Goal: Task Accomplishment & Management: Use online tool/utility

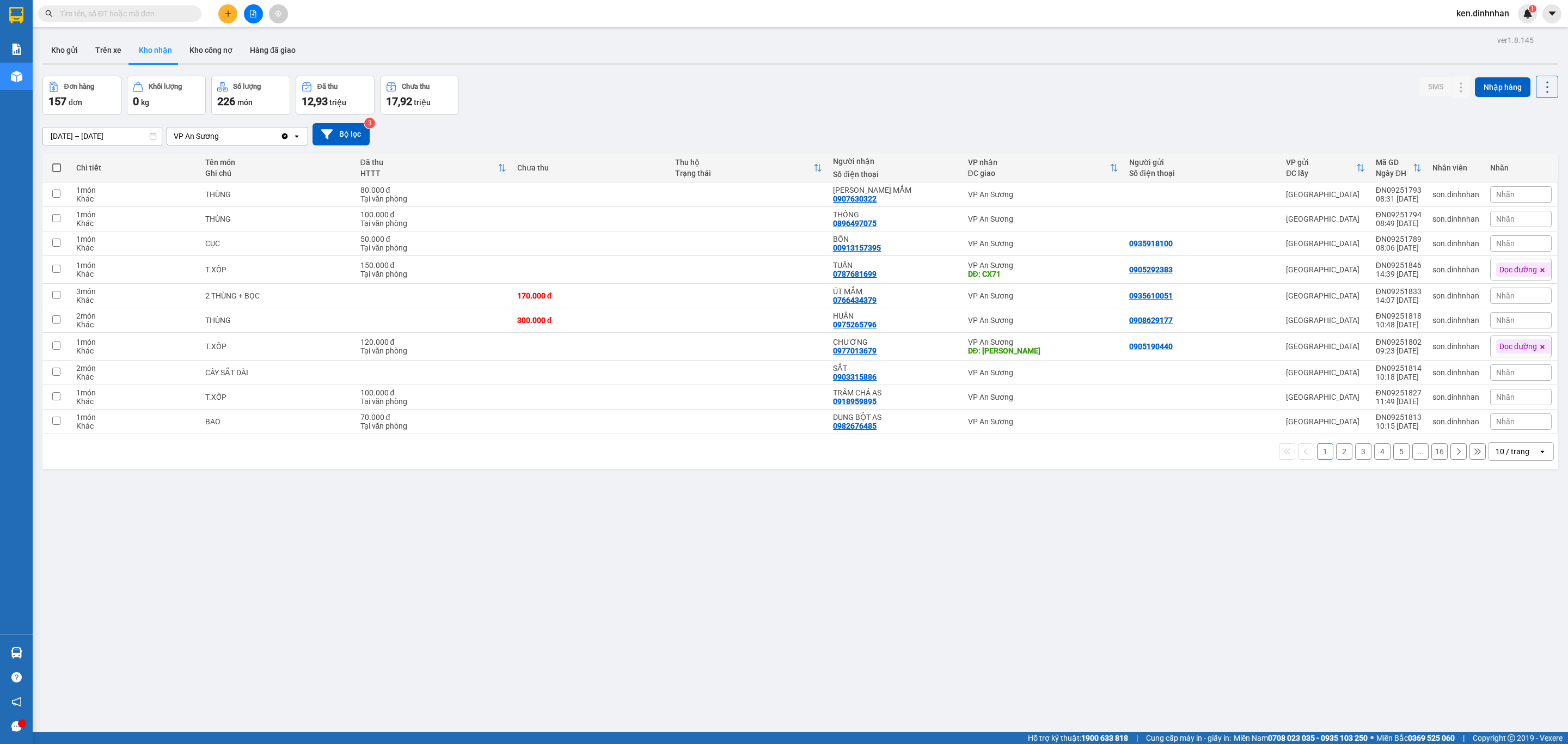
click at [1477, 12] on span "ken.dinhnhan" at bounding box center [1482, 13] width 70 height 13
click at [1472, 38] on span "Đăng xuất" at bounding box center [1488, 34] width 47 height 12
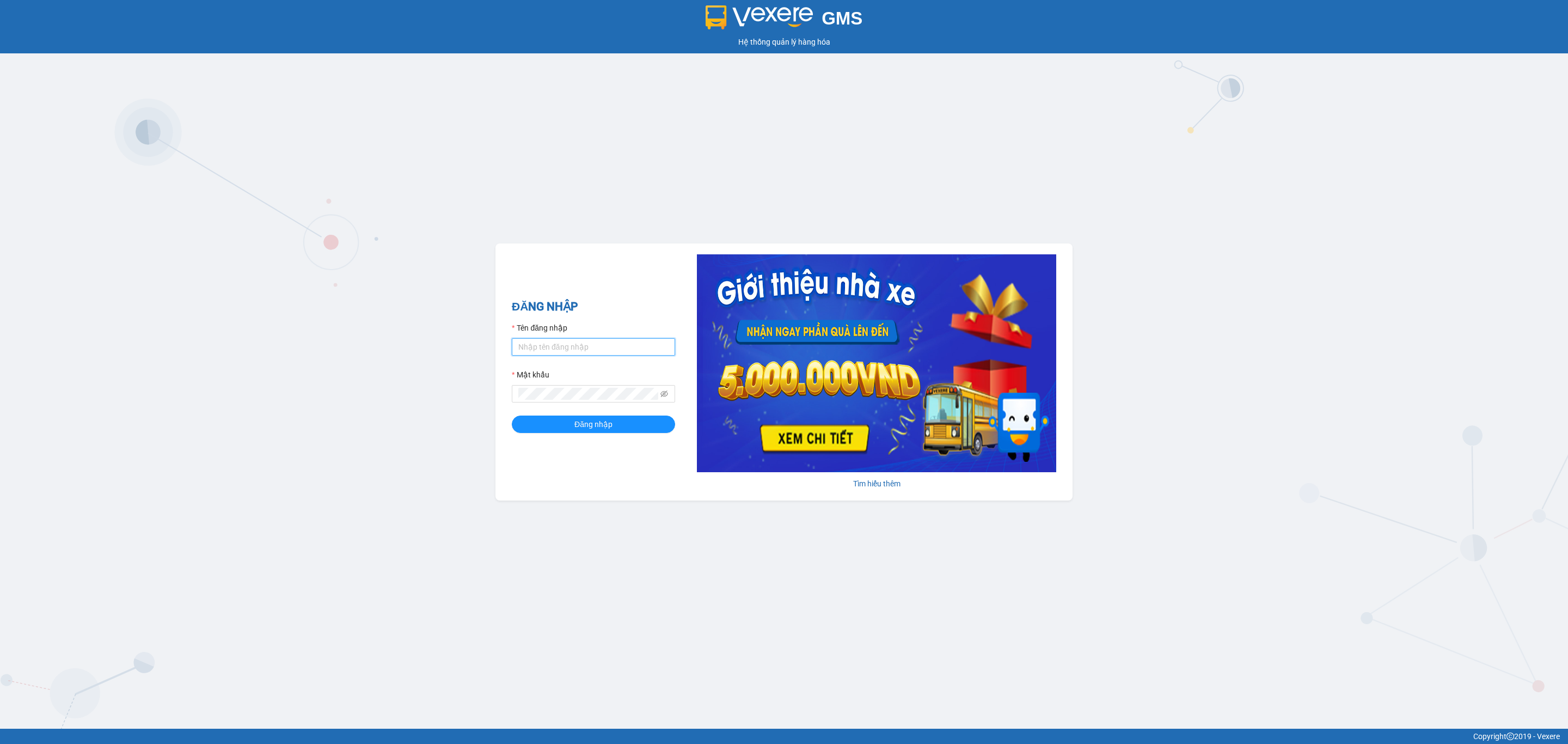
type input "truongphucuong.vxr"
click at [593, 343] on input "truongphucuong.vxr" at bounding box center [593, 346] width 163 height 18
click at [541, 424] on button "Đăng nhập" at bounding box center [593, 424] width 163 height 18
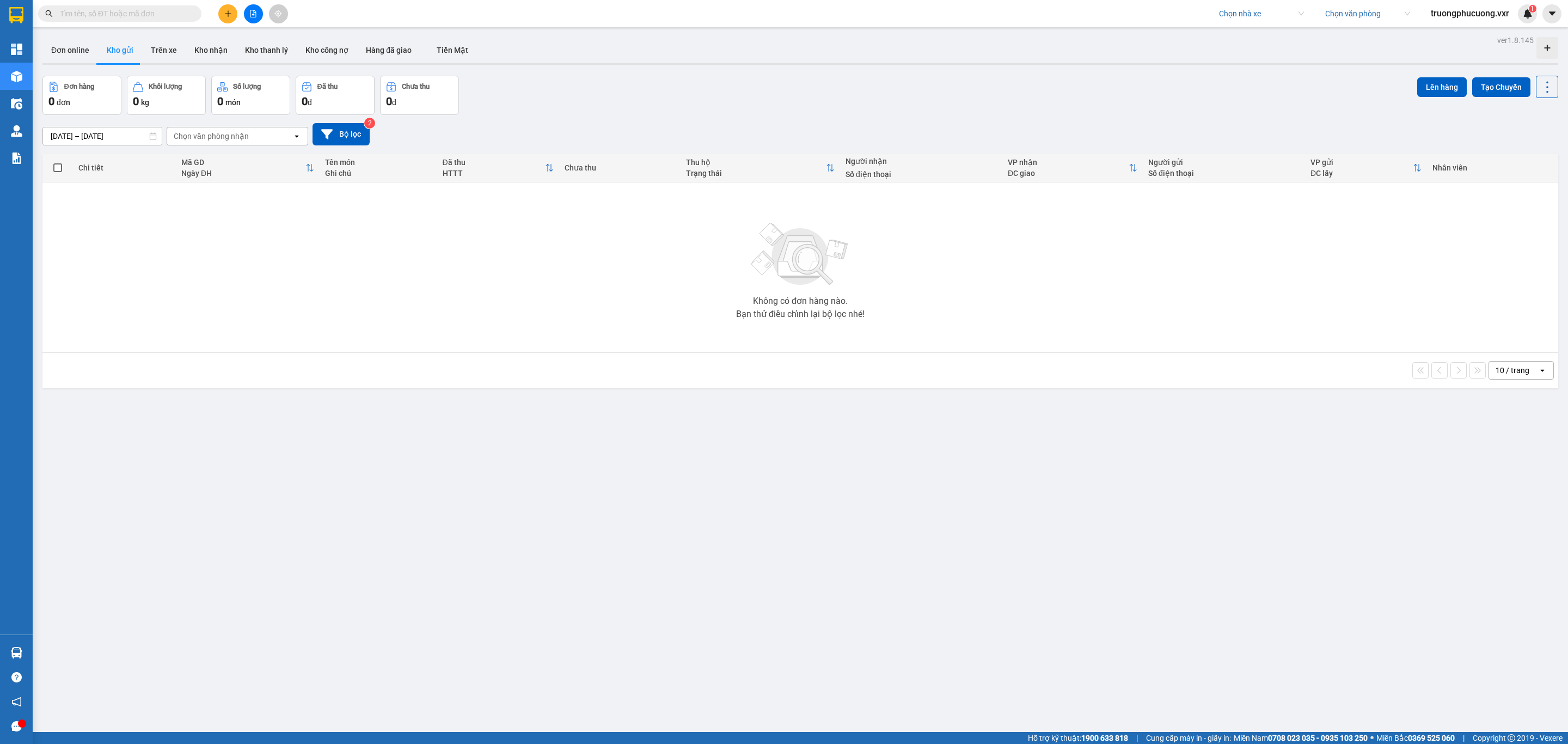
click at [1238, 19] on input "search" at bounding box center [1258, 13] width 77 height 16
type input "tiến oanh"
click at [1236, 32] on div "Tiến Oanh" at bounding box center [1259, 35] width 85 height 12
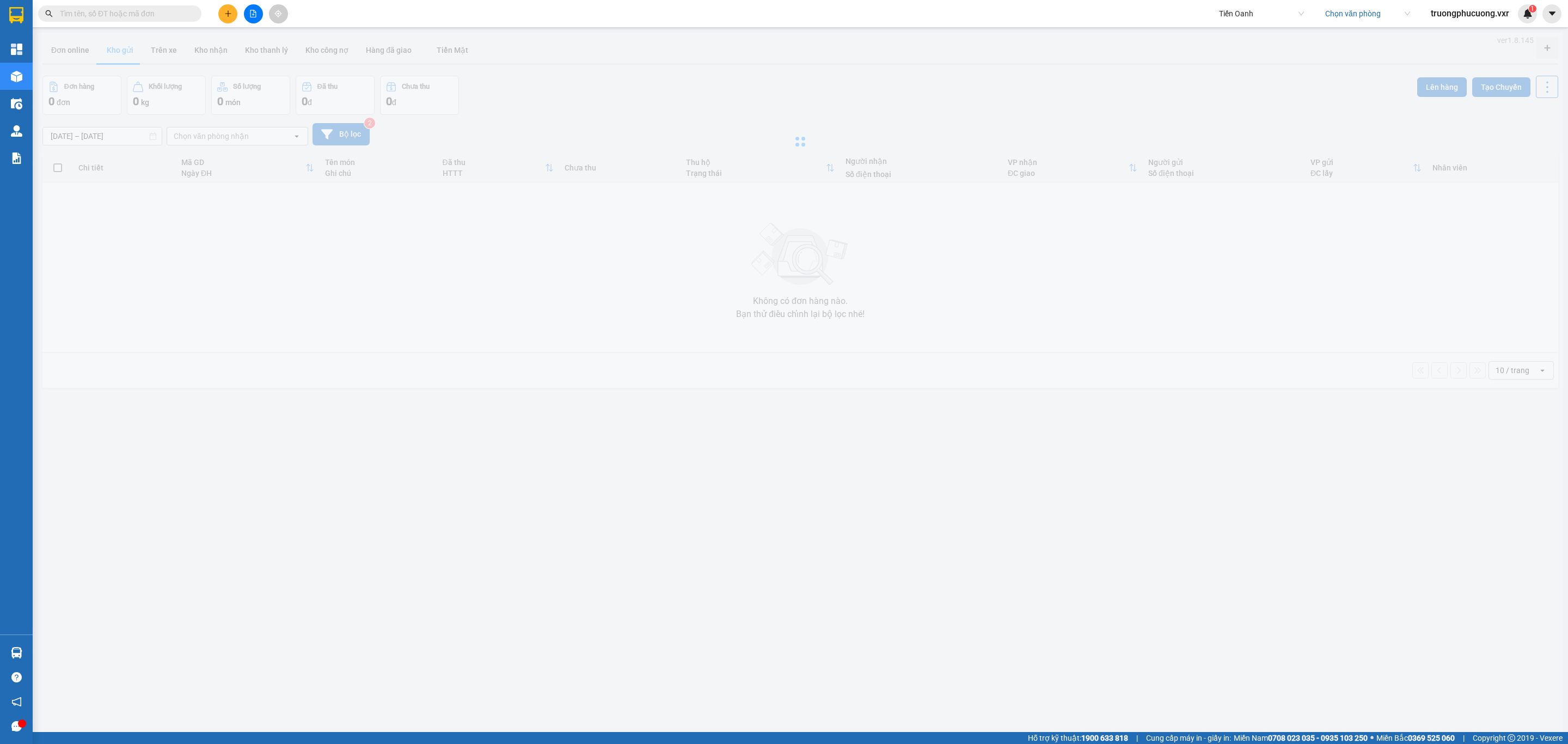
click at [1550, 10] on icon "caret-down" at bounding box center [1552, 13] width 10 height 10
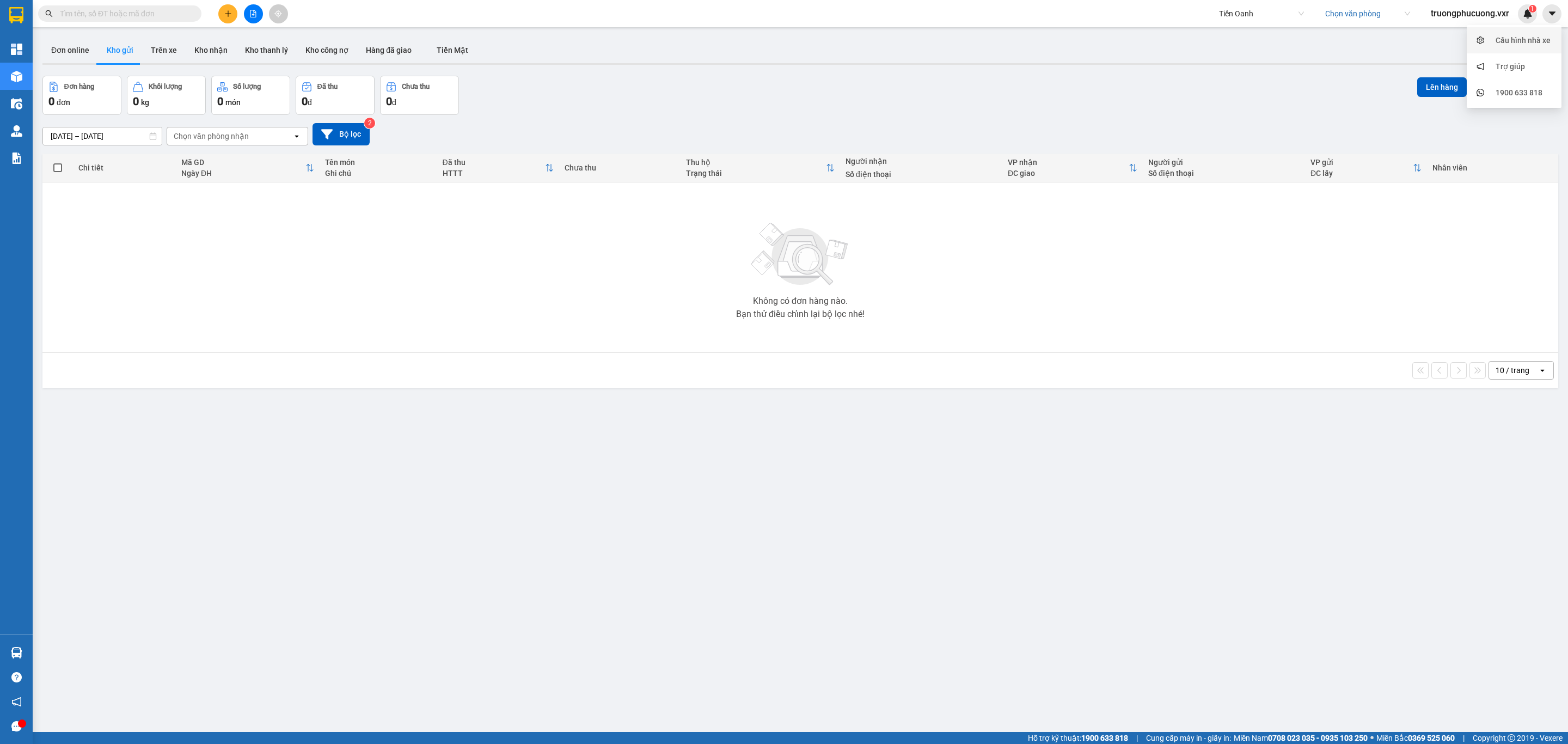
click at [1521, 38] on div "Cấu hình nhà xe" at bounding box center [1523, 40] width 55 height 12
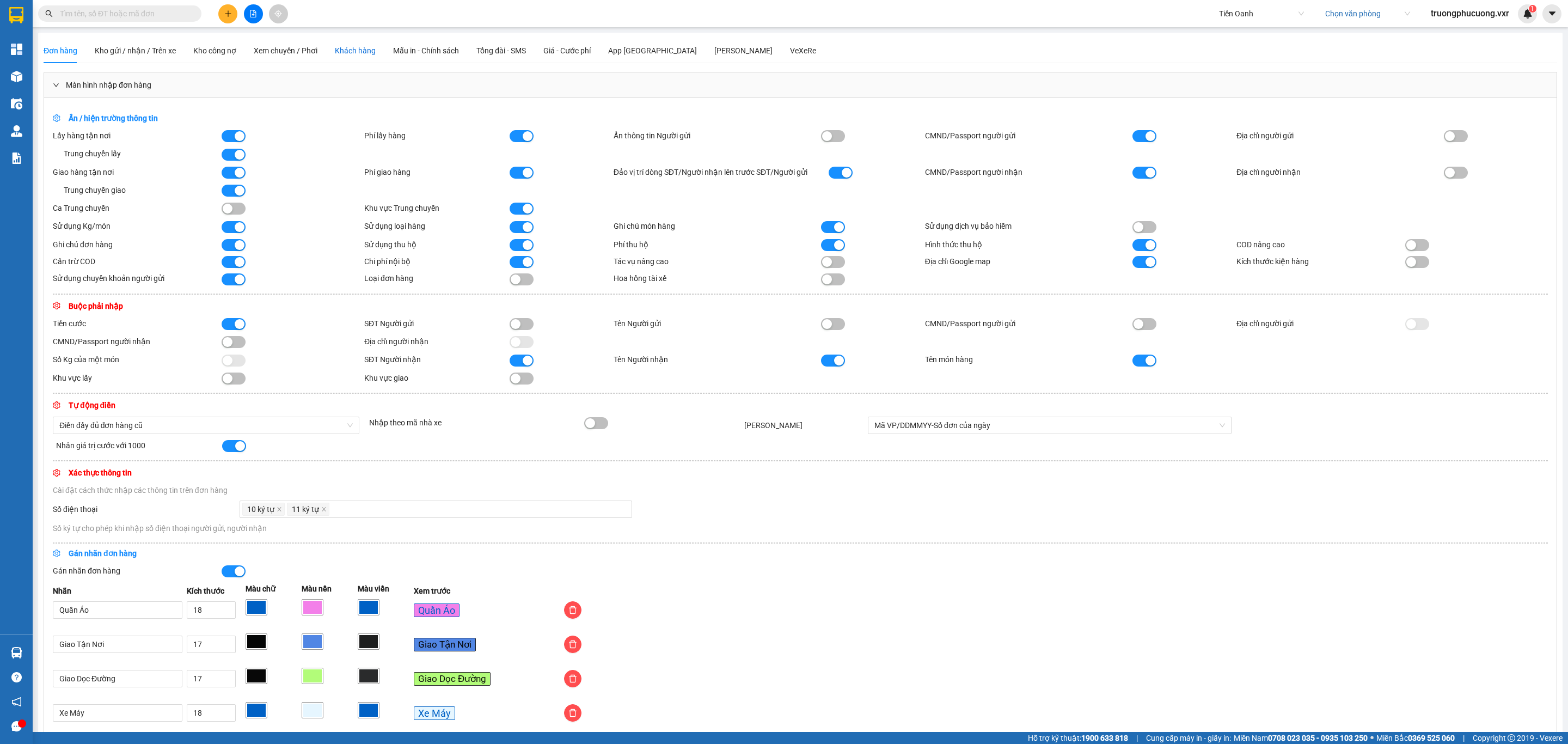
click at [335, 56] on div "Khách hàng" at bounding box center [355, 51] width 41 height 12
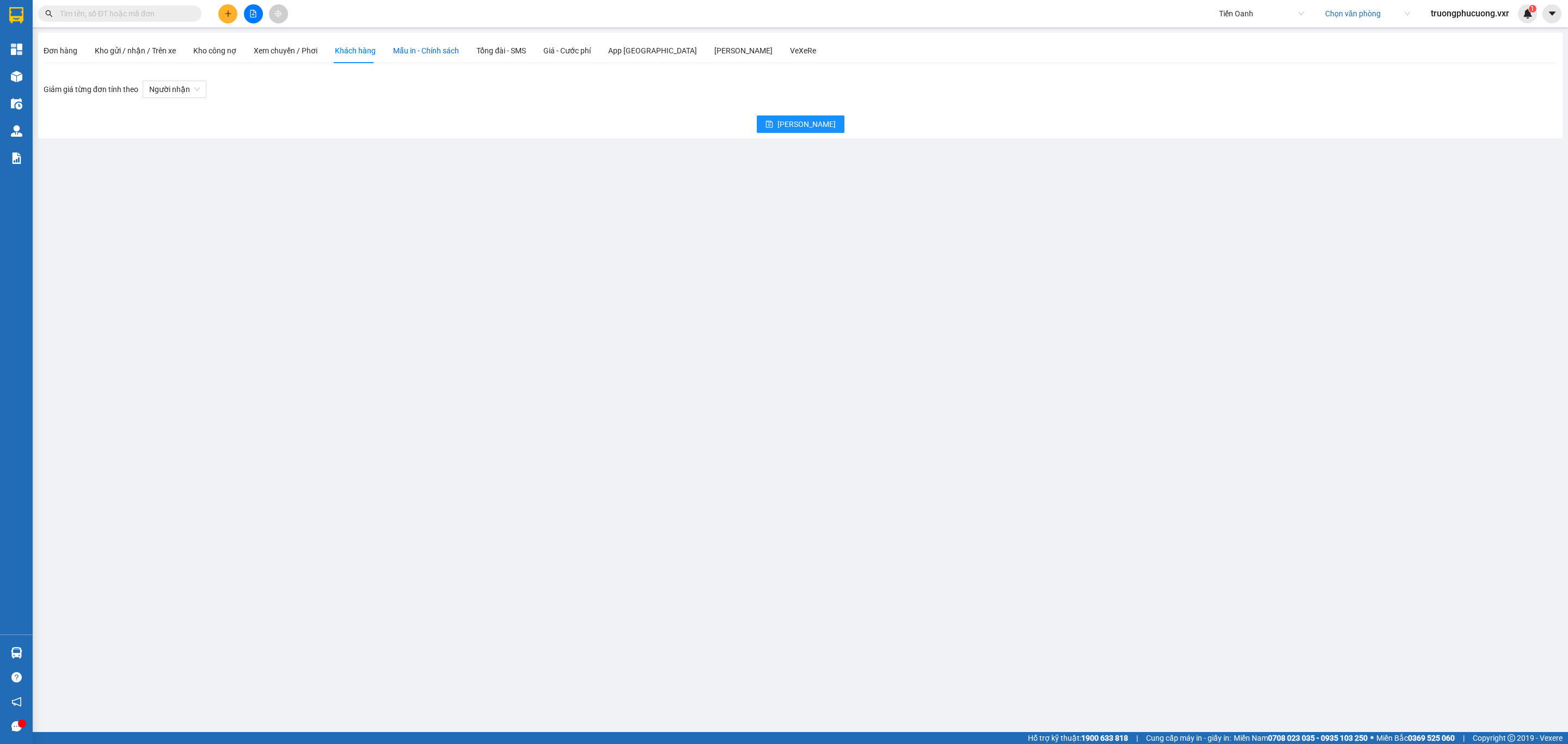
click at [410, 49] on span "Mẫu in - Chính sách" at bounding box center [426, 51] width 66 height 9
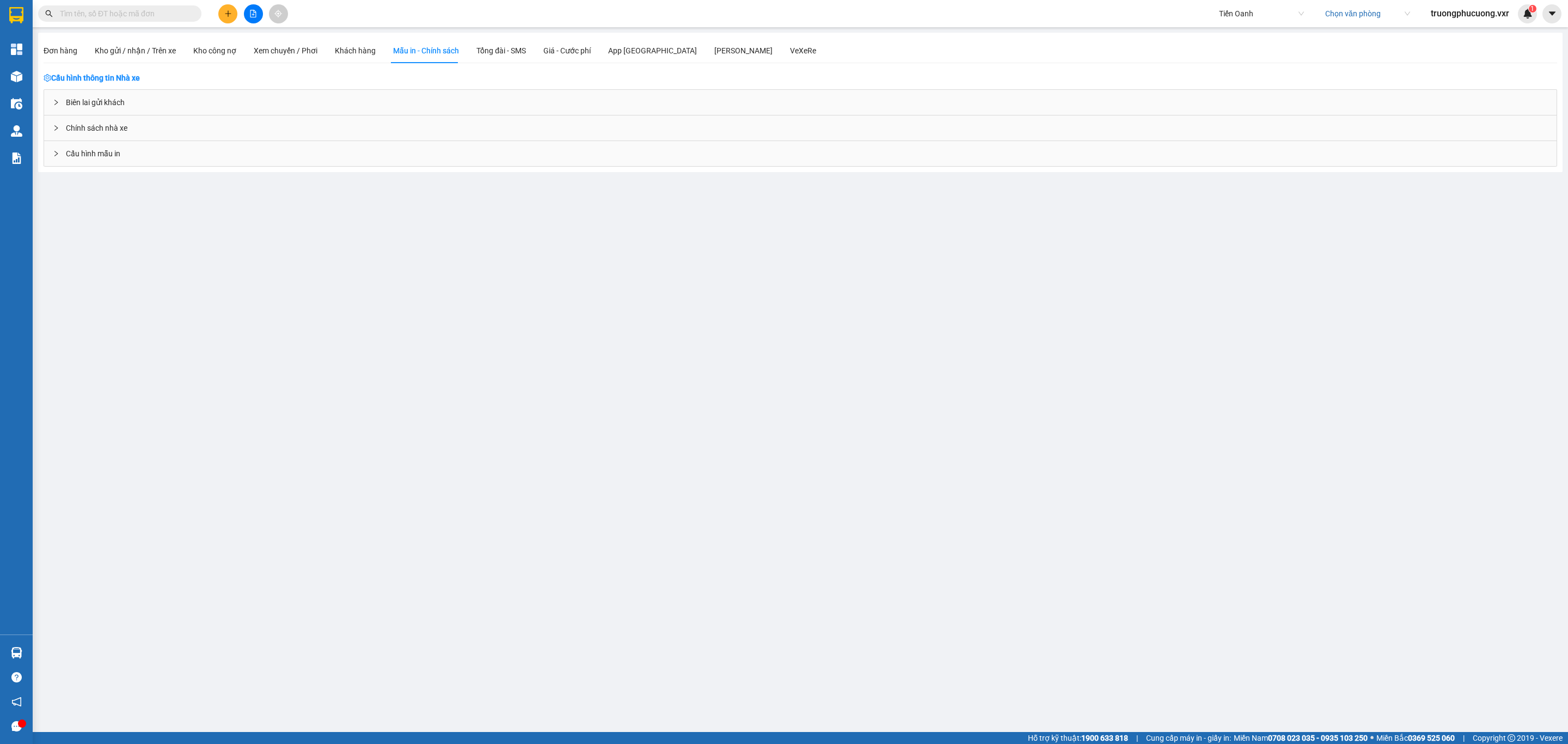
click at [105, 154] on span "Cấu hình mẫu in" at bounding box center [93, 153] width 54 height 12
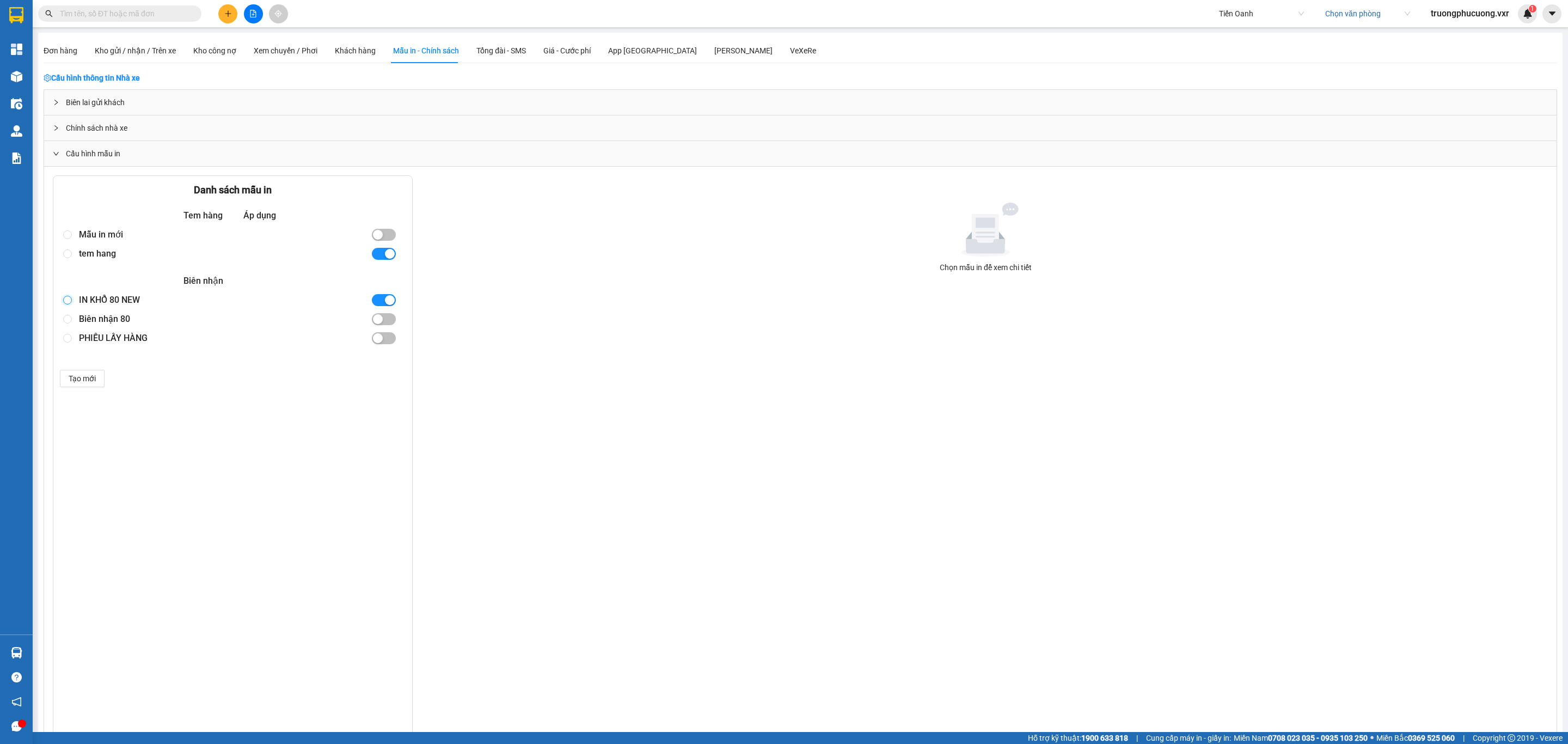
click at [66, 304] on input "radio" at bounding box center [68, 300] width 9 height 9
radio input "true"
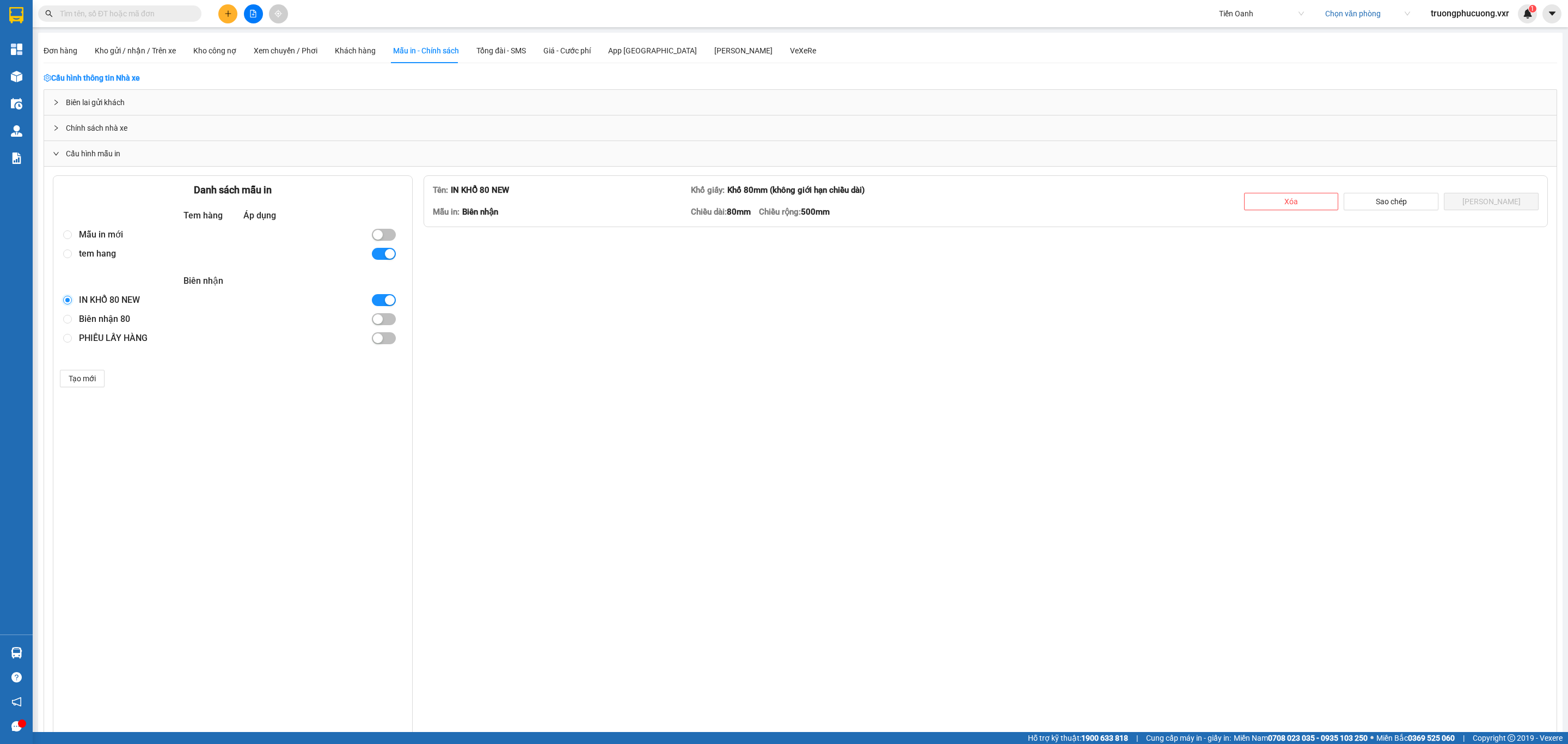
type textarea "<table style="border-collapse: collapse; width: 99.8842%;" border="1"> <tbody> …"
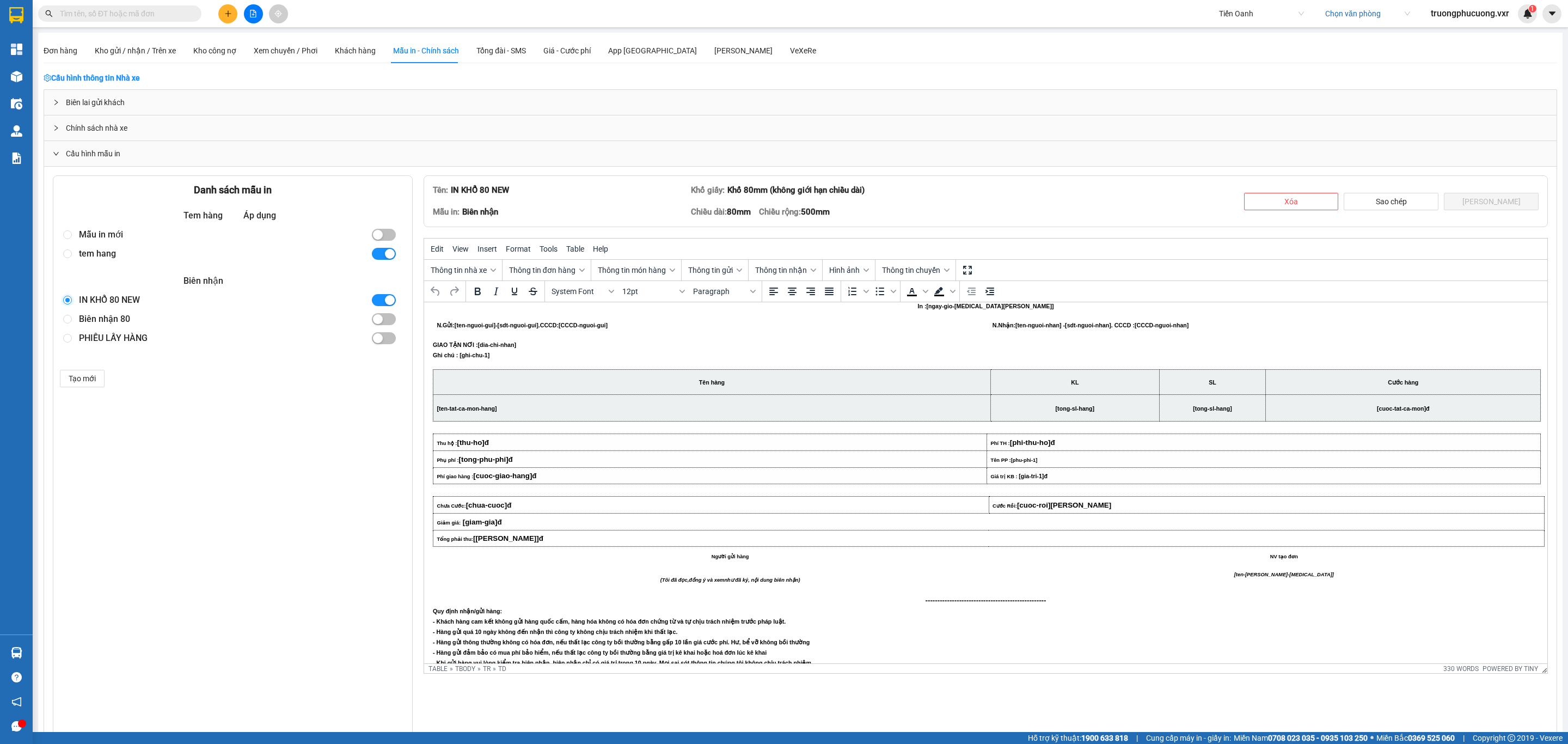
scroll to position [245, 0]
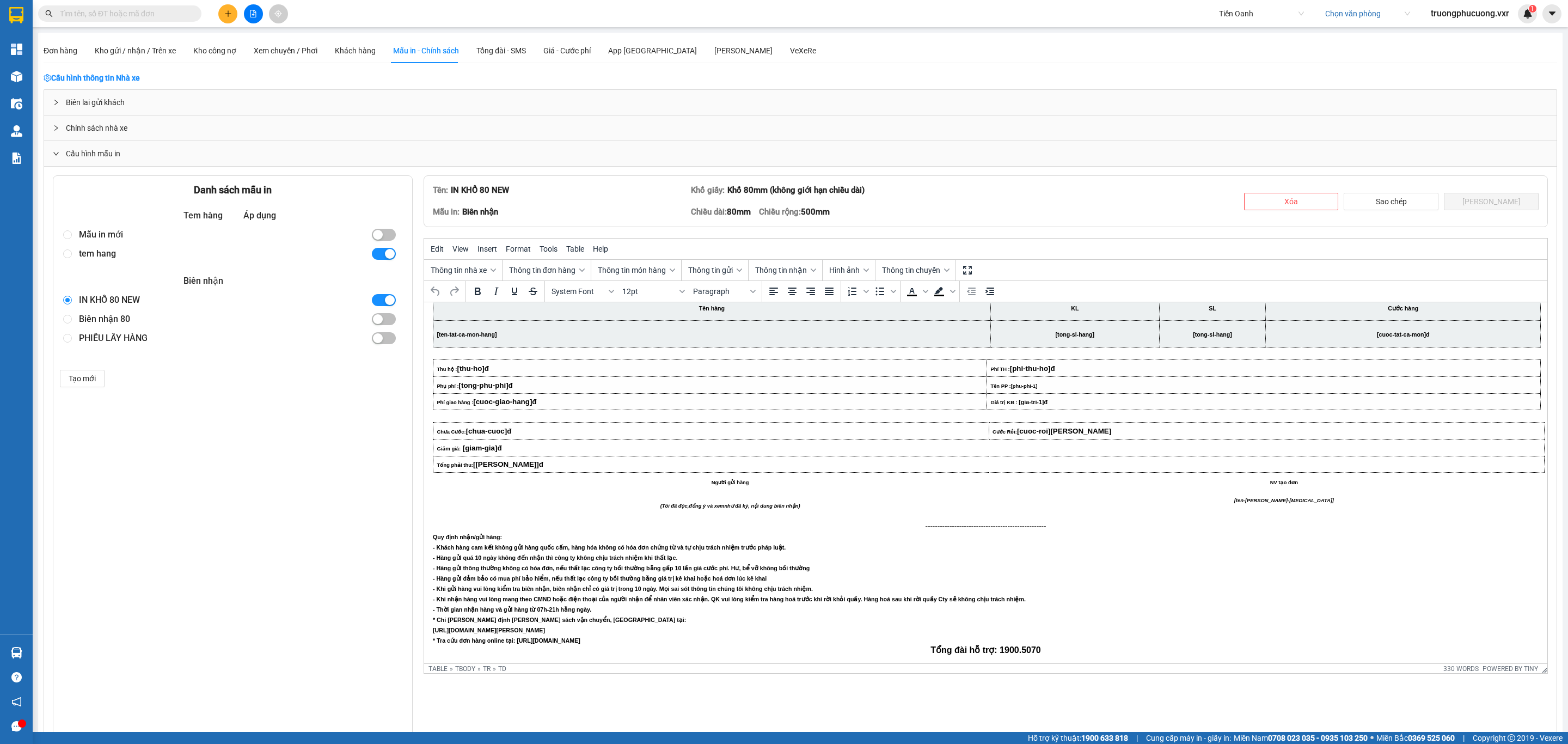
click at [516, 422] on td "Chưa Cước: [chua-cuoc]đ" at bounding box center [710, 430] width 556 height 17
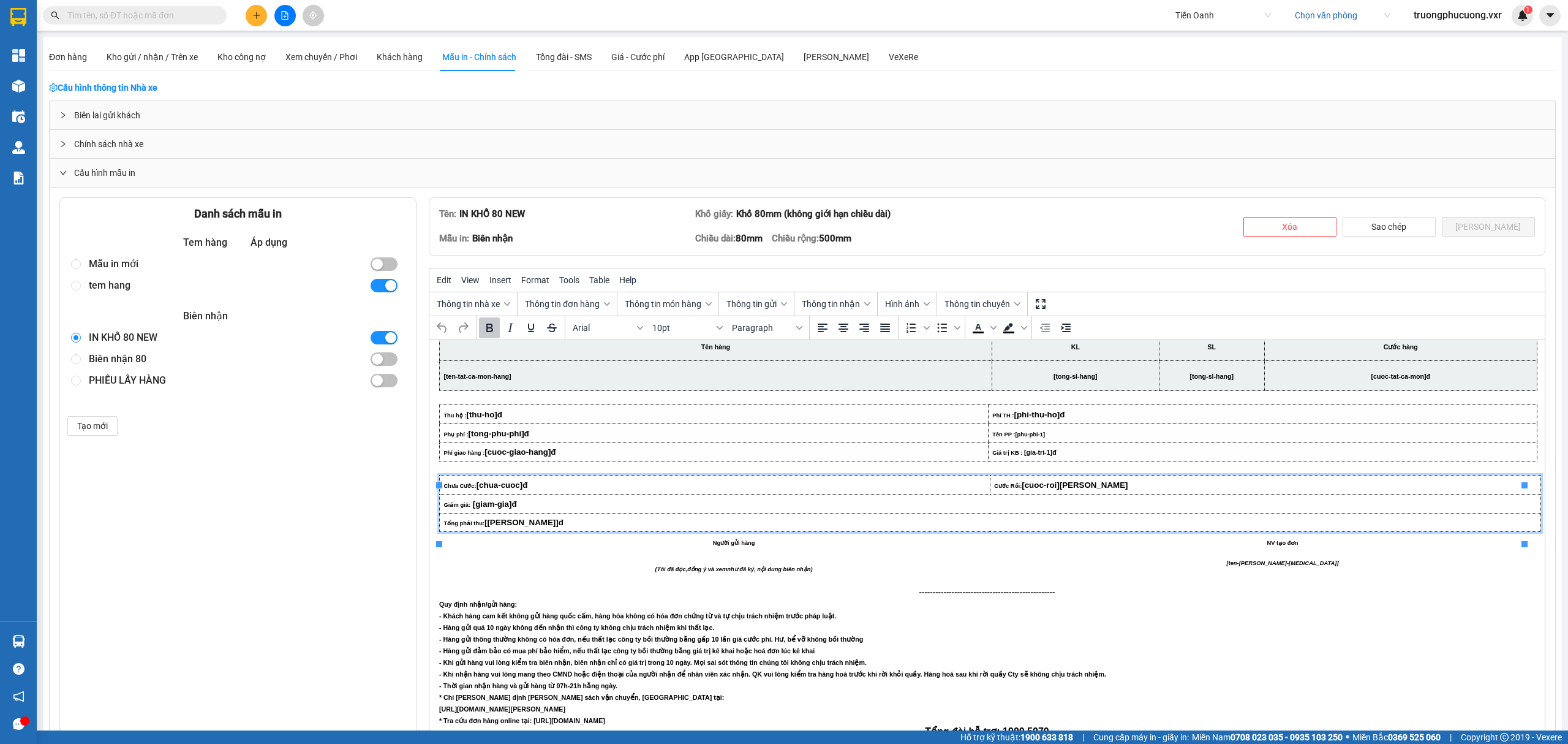
click at [126, 17] on input "text" at bounding box center [139, 16] width 144 height 14
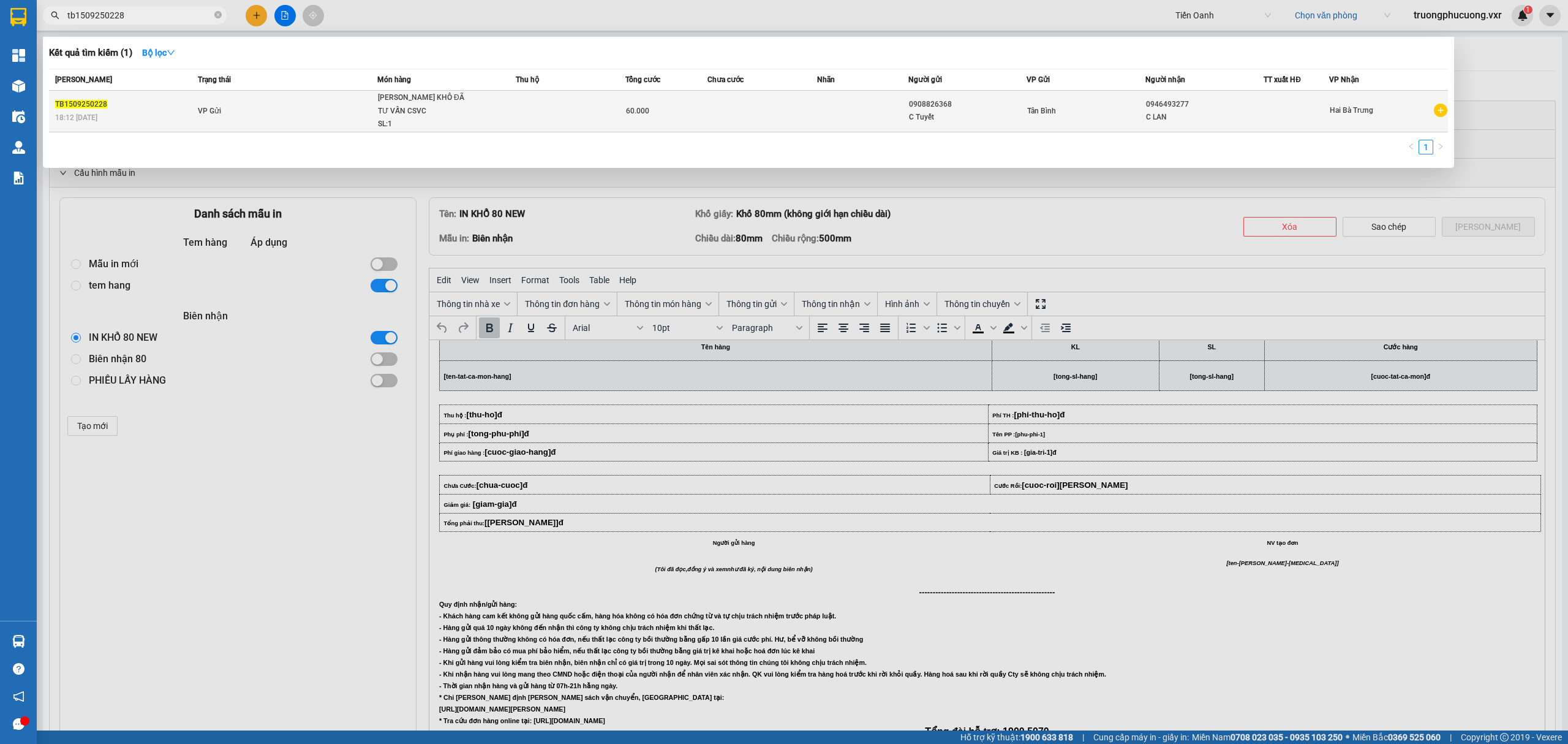
type input "tb1509250228"
click at [177, 111] on div "18:12 - 15/09" at bounding box center [124, 118] width 139 height 14
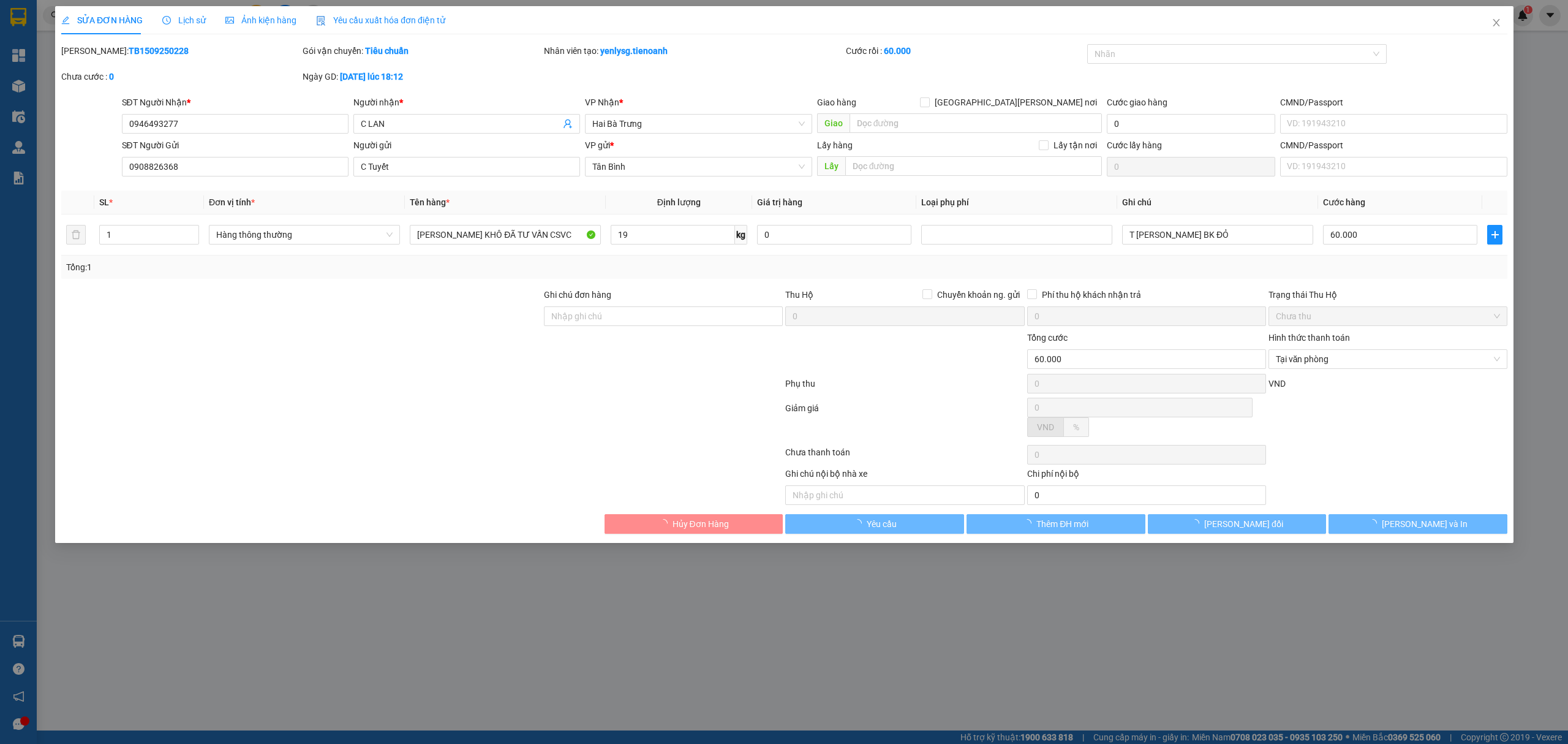
type input "0946493277"
type input "C LAN"
type input "0908826368"
type input "C Tuyết"
type input "60.000"
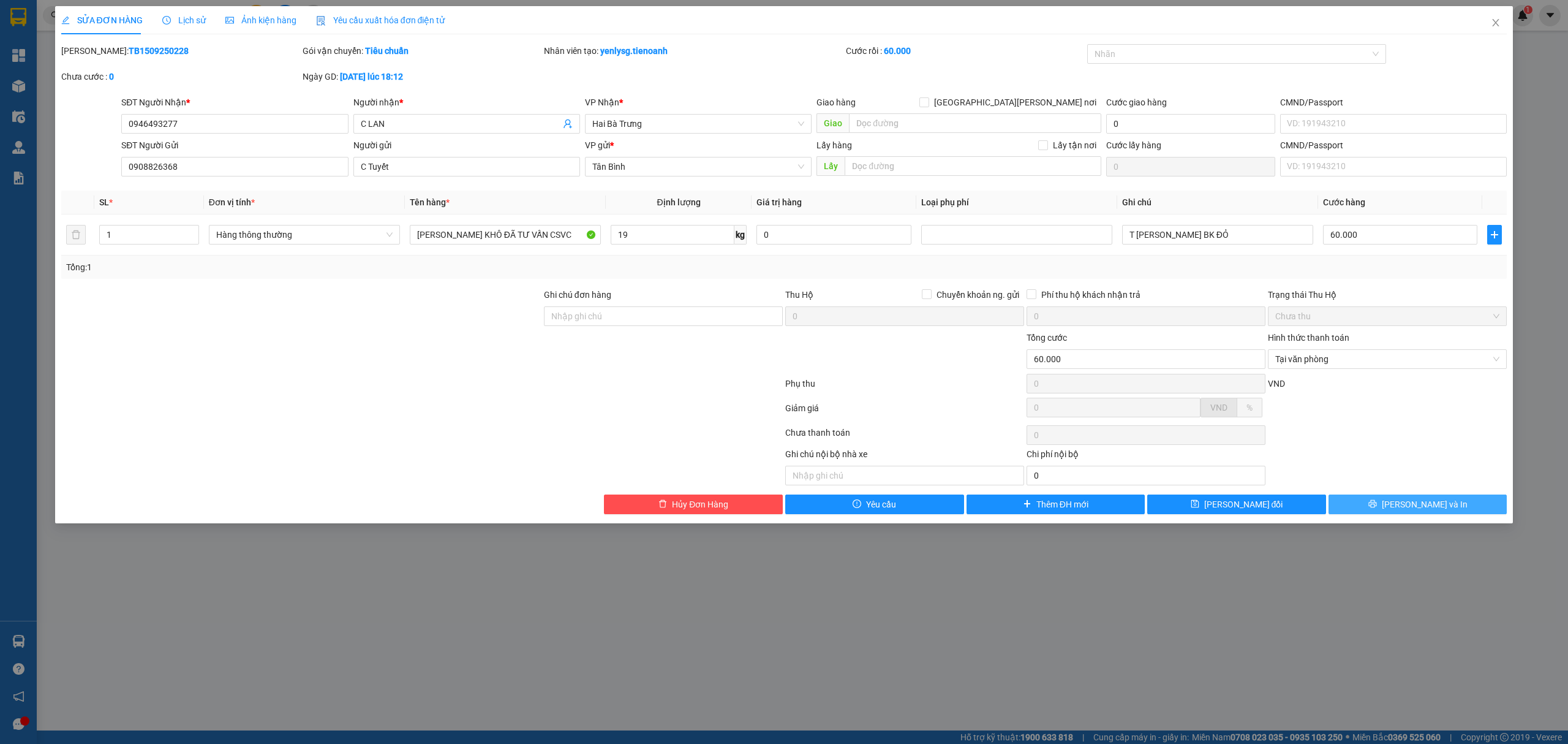
click at [1384, 502] on button "Lưu và In" at bounding box center [1417, 504] width 179 height 20
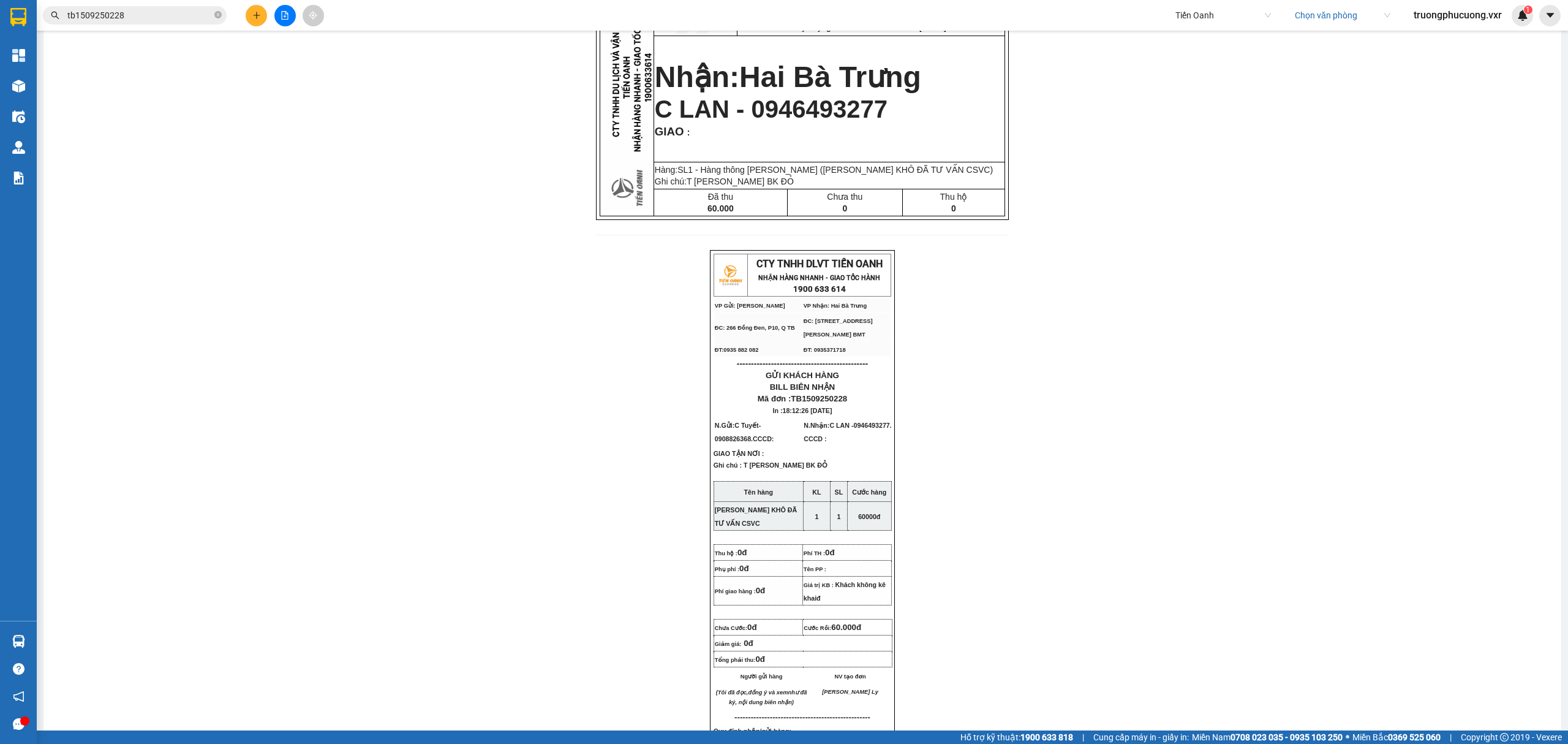
scroll to position [327, 0]
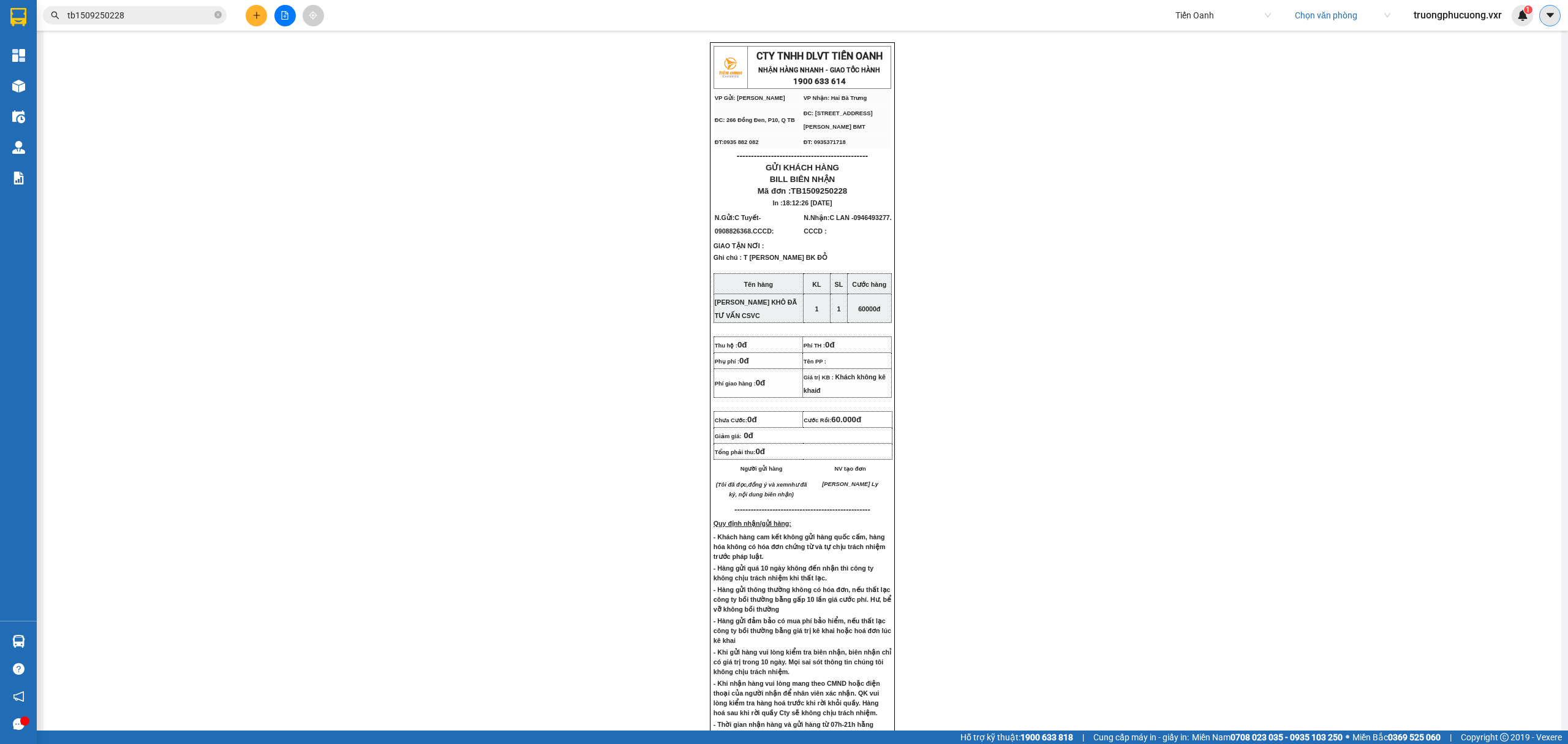
click at [1543, 18] on button at bounding box center [1550, 15] width 21 height 21
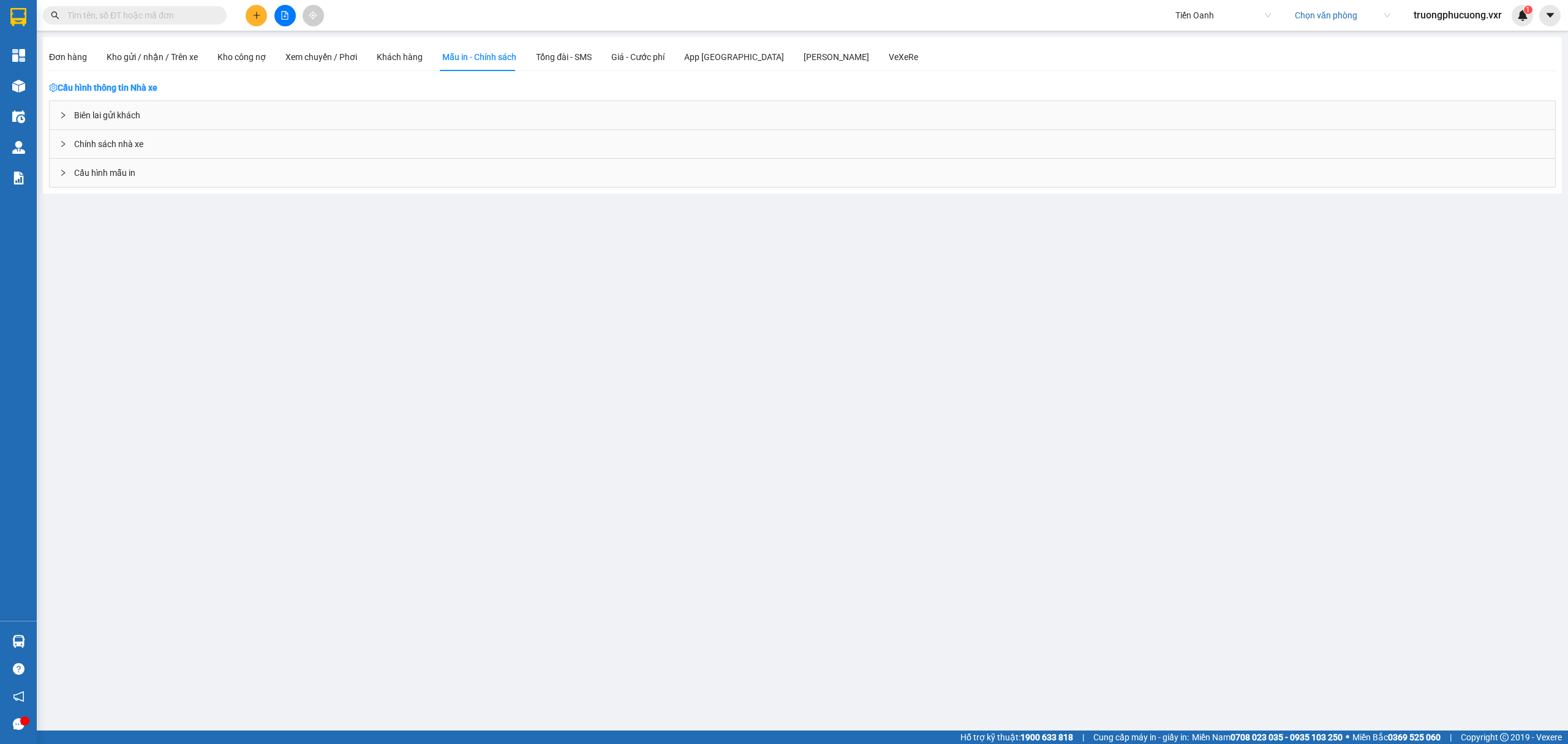
click at [167, 184] on div "Cấu hình mẫu in" at bounding box center [802, 173] width 1506 height 28
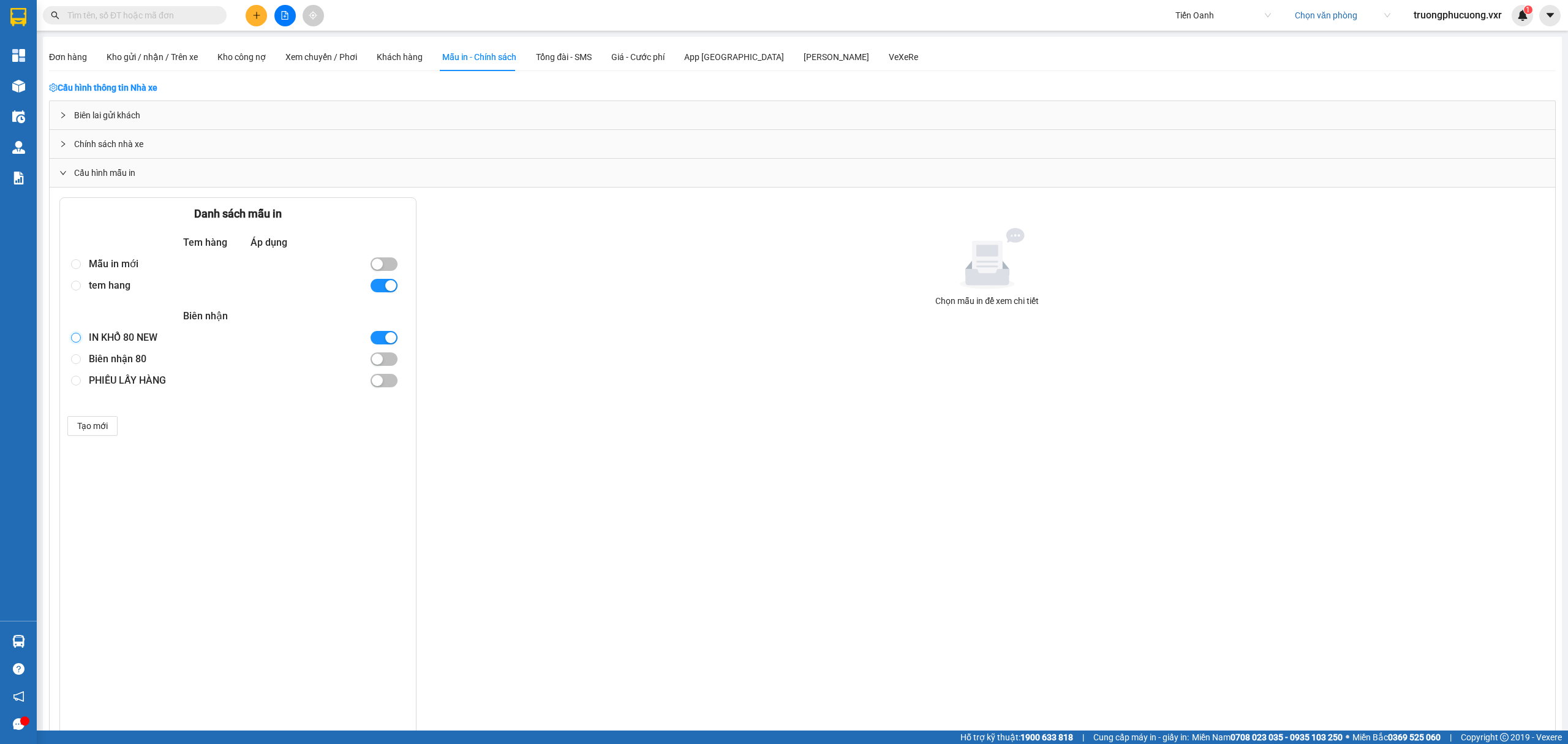
click at [77, 336] on input "radio" at bounding box center [76, 338] width 10 height 10
radio input "true"
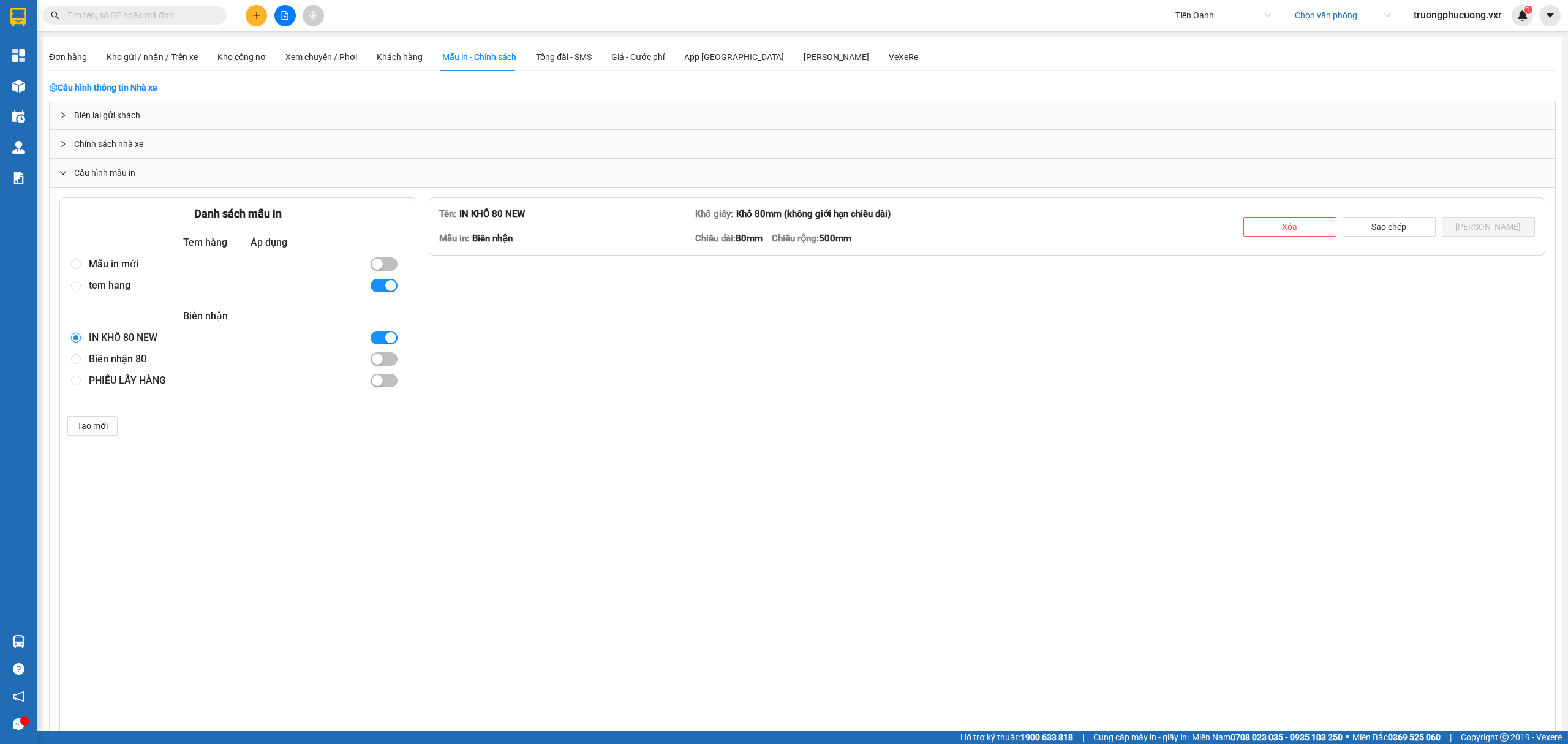
type textarea "<lorem ipsum="dolors-ametcons: adipisci; elits: 13.5009%;" doeius="0"> <tempo> …"
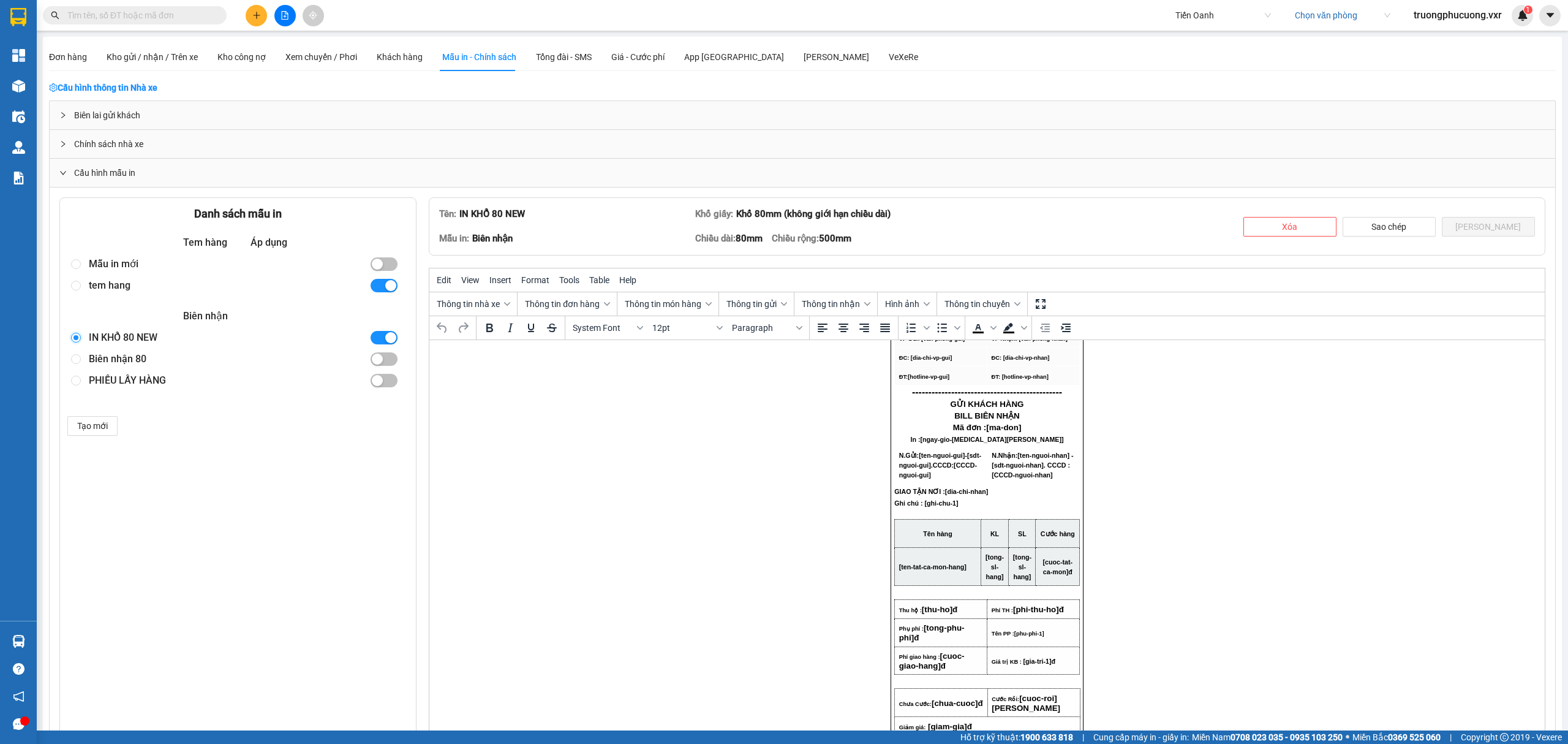
scroll to position [163, 0]
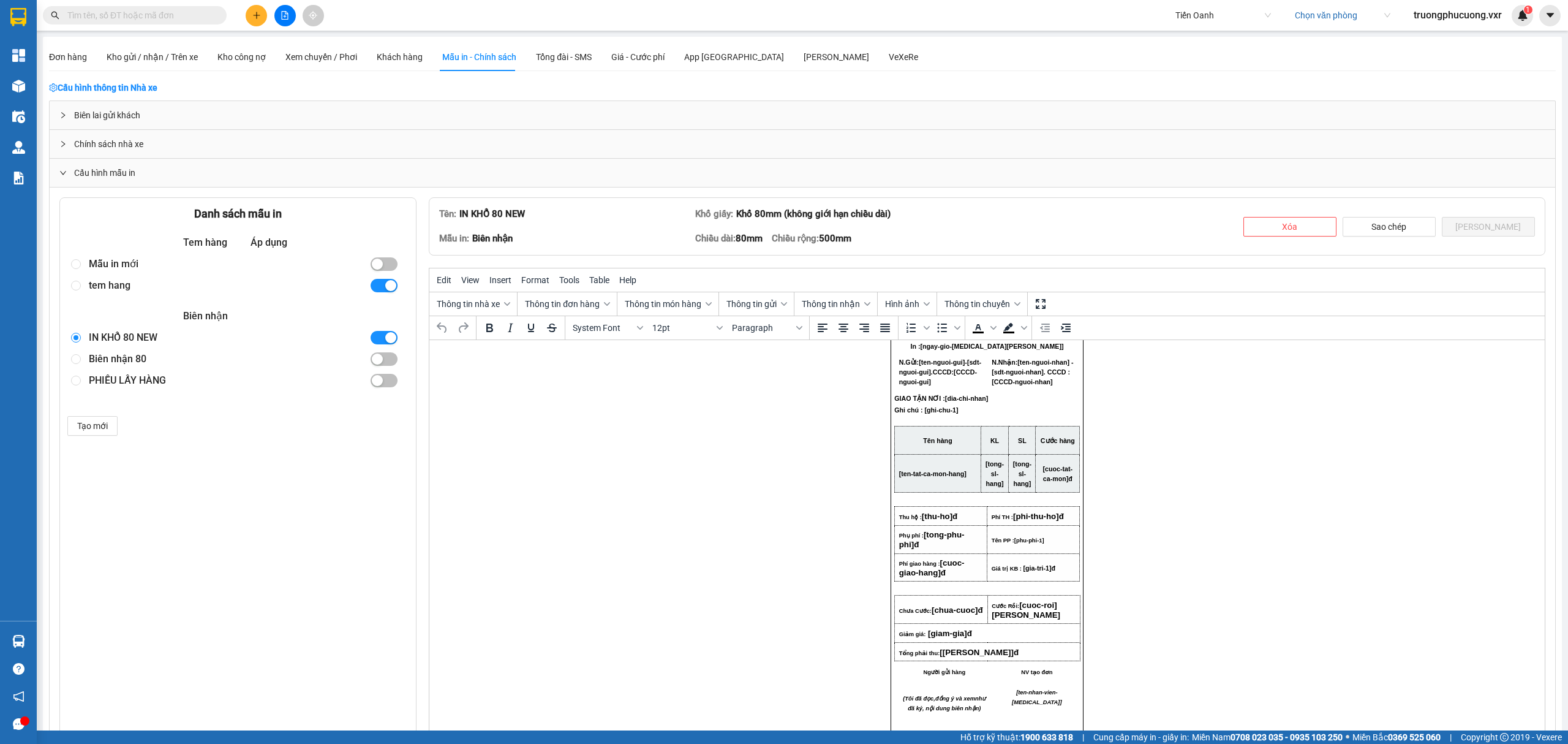
click at [989, 488] on strong "[tong-sl-hang]" at bounding box center [994, 473] width 18 height 30
drag, startPoint x: 995, startPoint y: 496, endPoint x: 976, endPoint y: 478, distance: 26.2
click at [985, 478] on span "[tong-sl-hang]" at bounding box center [994, 473] width 18 height 27
click at [987, 487] on span "[tong-sl-hang]" at bounding box center [994, 473] width 18 height 27
drag, startPoint x: 994, startPoint y: 496, endPoint x: 974, endPoint y: 477, distance: 27.6
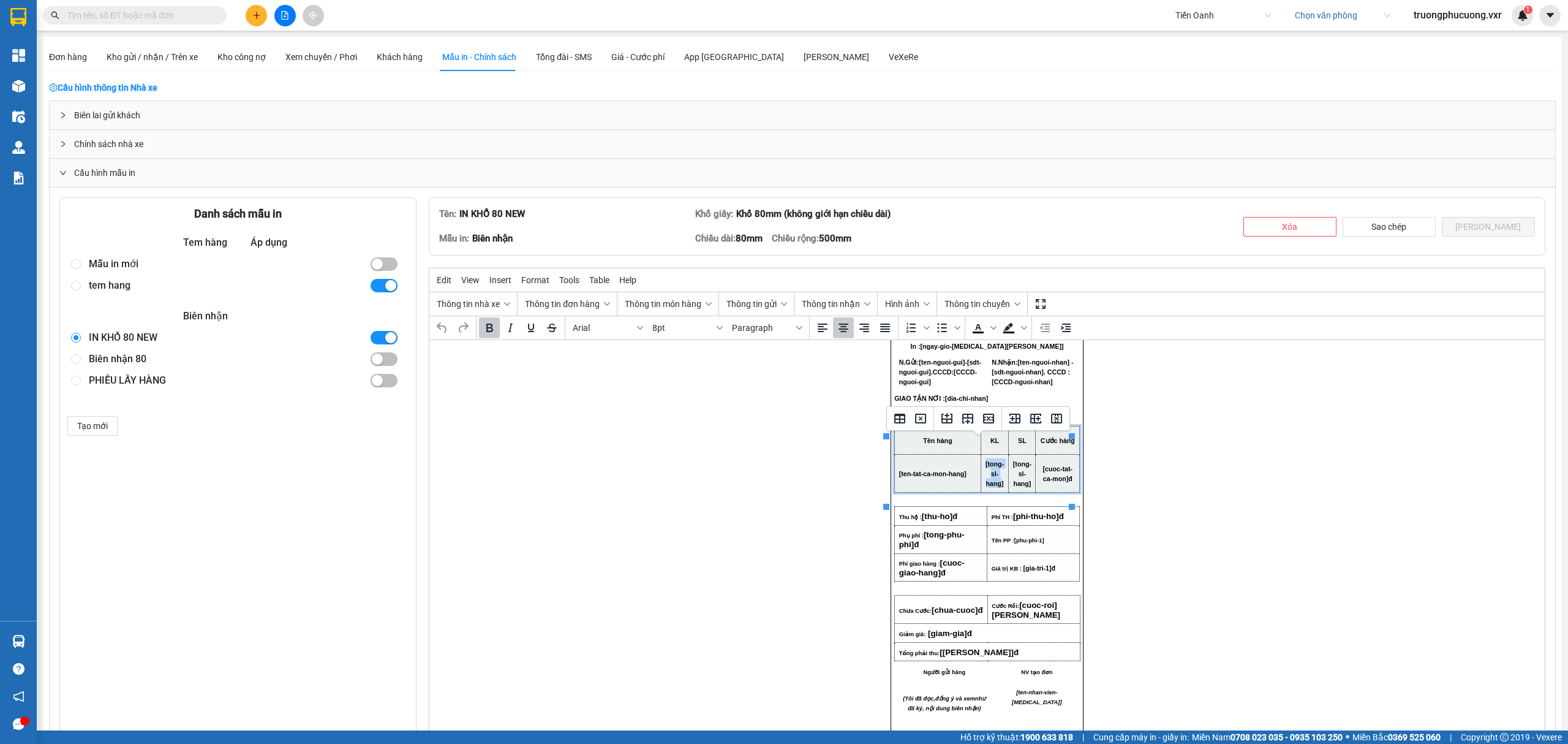
click at [996, 492] on td "[tong-sl-hang]" at bounding box center [994, 473] width 28 height 38
drag, startPoint x: 996, startPoint y: 497, endPoint x: 977, endPoint y: 477, distance: 27.6
click at [981, 477] on td "[tong-sl-hang]" at bounding box center [994, 473] width 28 height 38
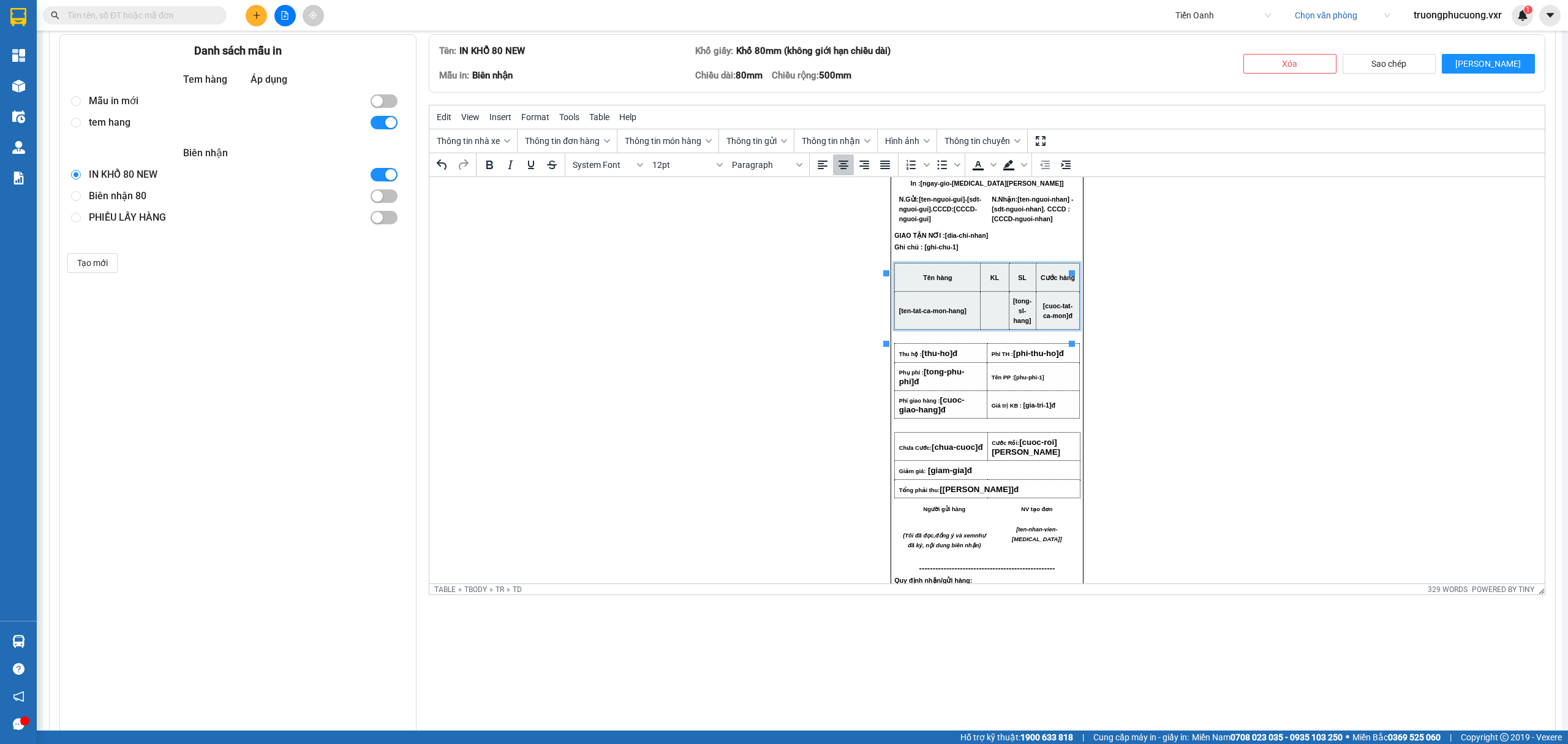
click at [985, 318] on td "Rich Text Area. Press ALT-0 for help." at bounding box center [994, 310] width 28 height 38
click at [675, 146] on span "Thông tin món hàng" at bounding box center [663, 141] width 77 height 10
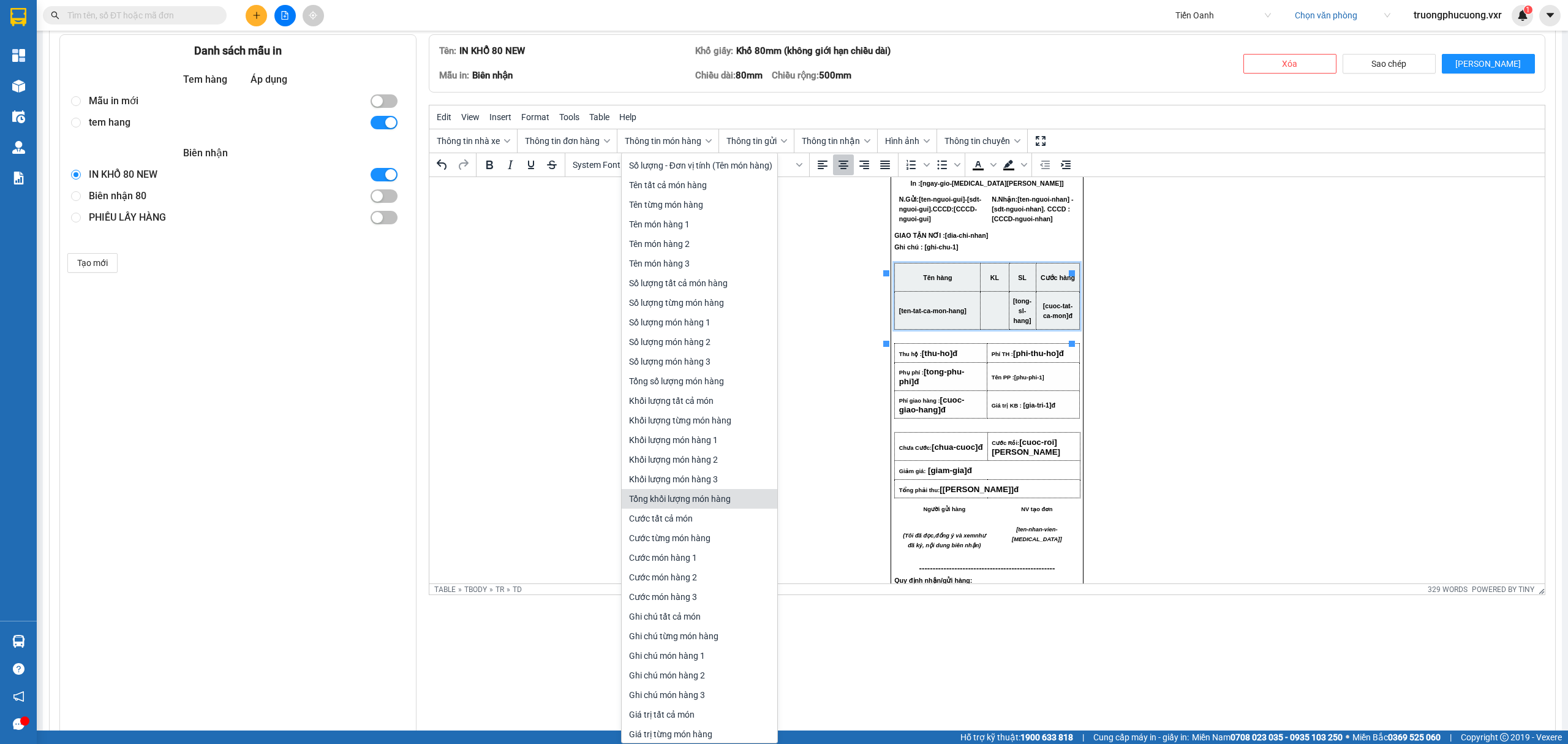
click at [721, 497] on div "Tổng khối lượng món hàng" at bounding box center [700, 498] width 143 height 14
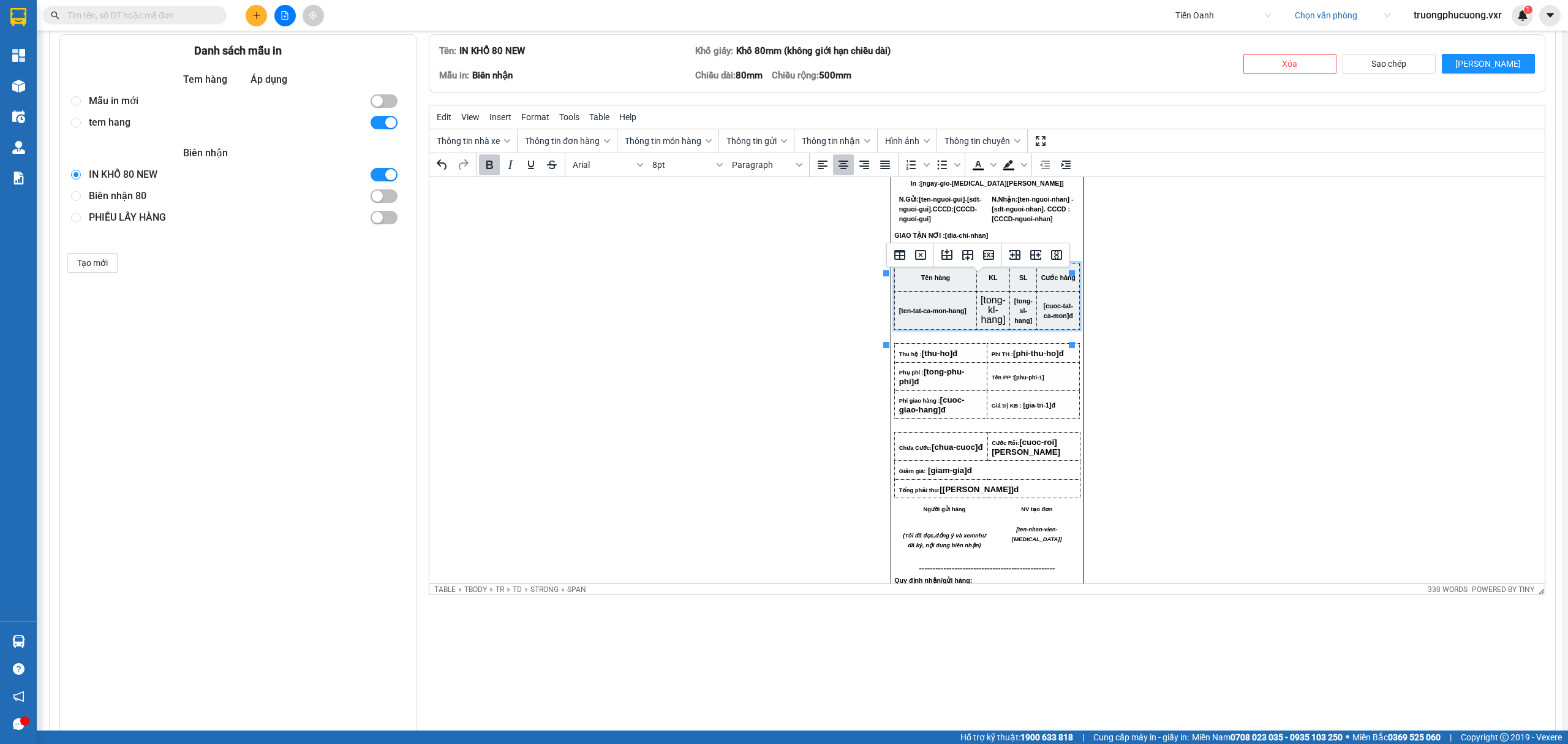
click at [1018, 324] on span "[tong-sl-hang]" at bounding box center [1023, 310] width 18 height 27
click at [994, 325] on span "[tong-kl-hang]" at bounding box center [993, 310] width 25 height 30
click at [1017, 324] on span "[tong-sl-hang]" at bounding box center [1023, 310] width 18 height 27
click at [989, 325] on span "[tong-kl-hang]" at bounding box center [993, 310] width 25 height 30
click at [1017, 324] on span "[tong-sl-hang]" at bounding box center [1023, 310] width 18 height 27
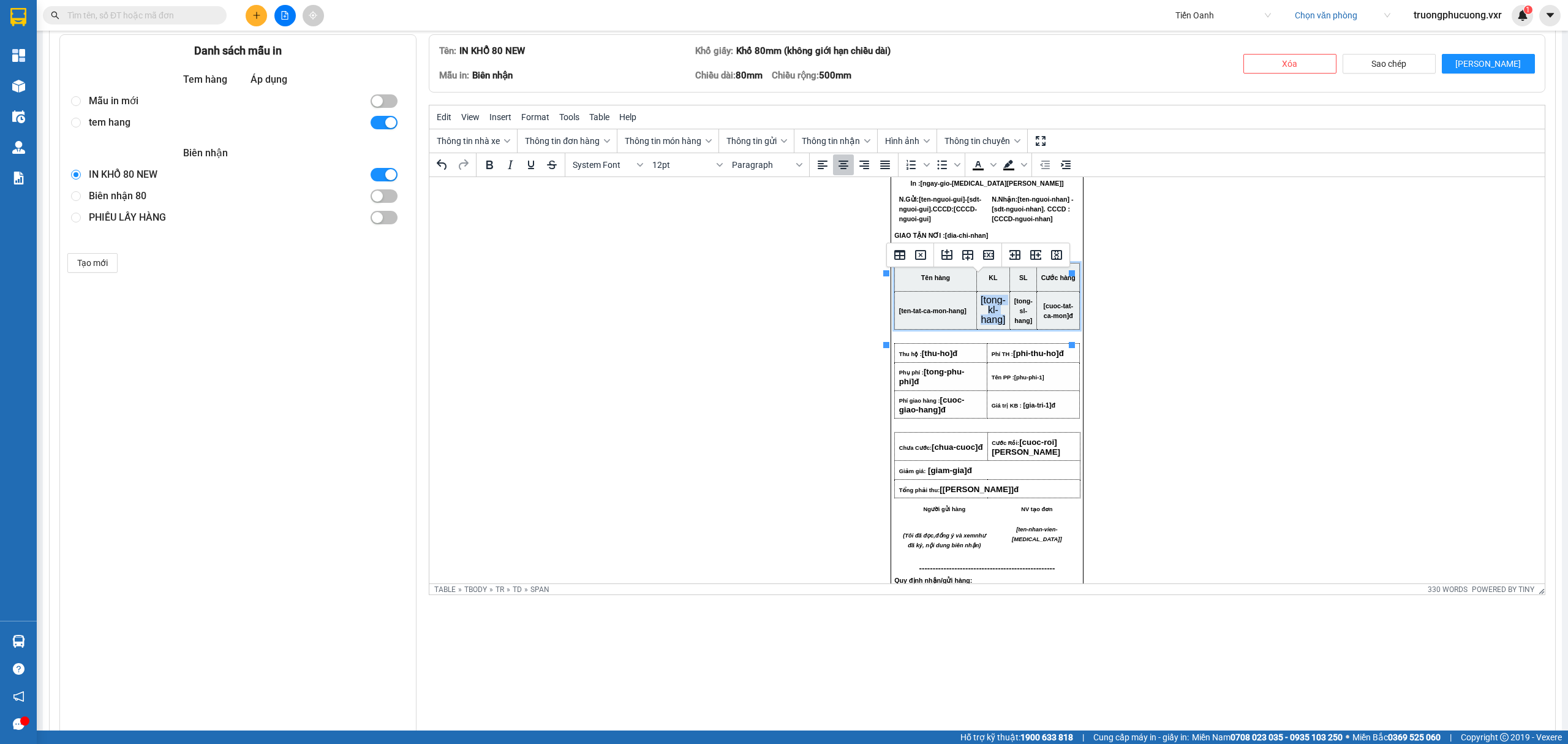
drag, startPoint x: 996, startPoint y: 333, endPoint x: 969, endPoint y: 311, distance: 34.8
click at [967, 310] on html "CTY TNHH DLVT TIẾN OANH NHẬN HÀNG NHANH - GIAO TỐC HÀNH 1900 633 614 VP Gửi: […" at bounding box center [987, 604] width 1115 height 1179
click at [618, 167] on span "System Font" at bounding box center [603, 164] width 60 height 10
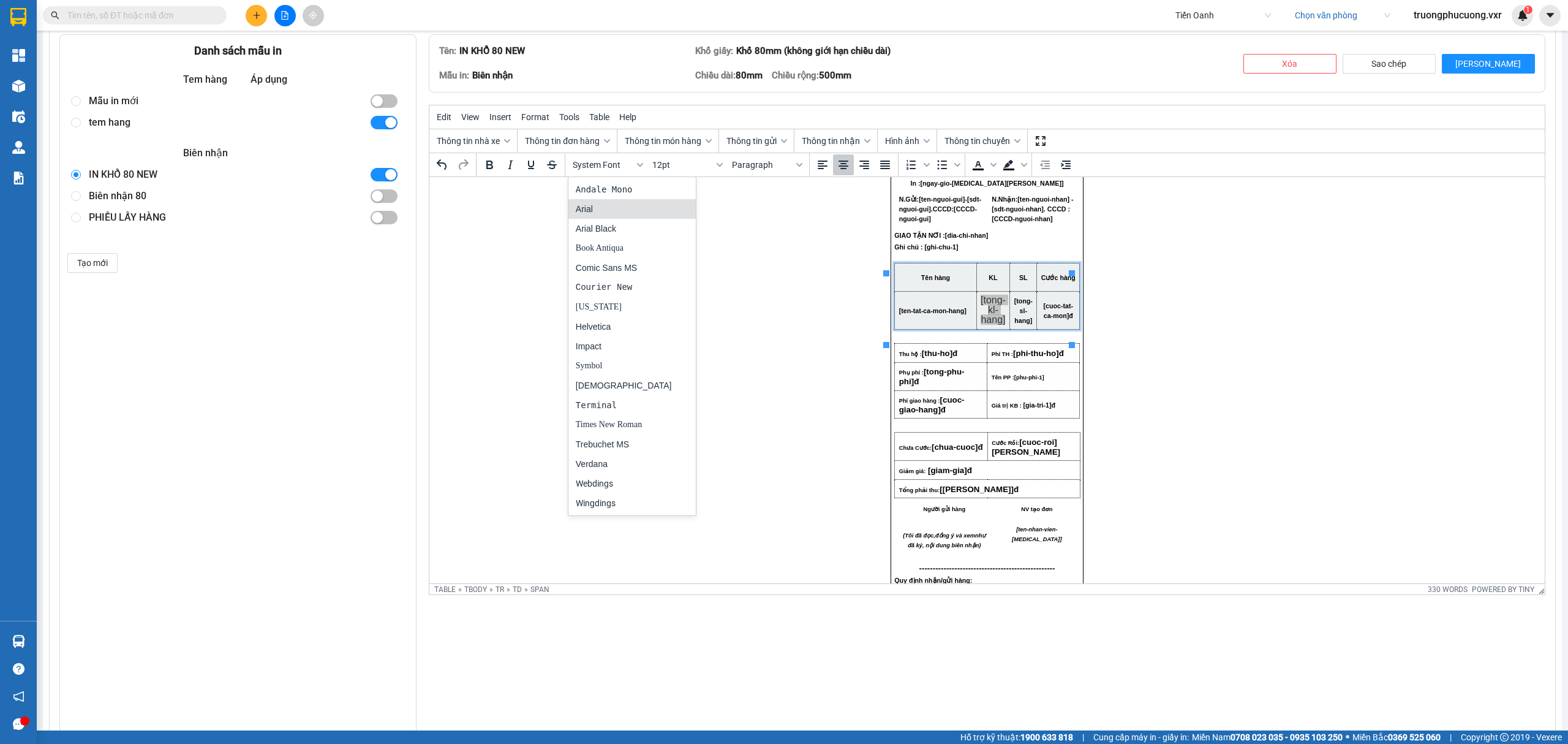
click at [593, 205] on div "Arial" at bounding box center [624, 208] width 96 height 14
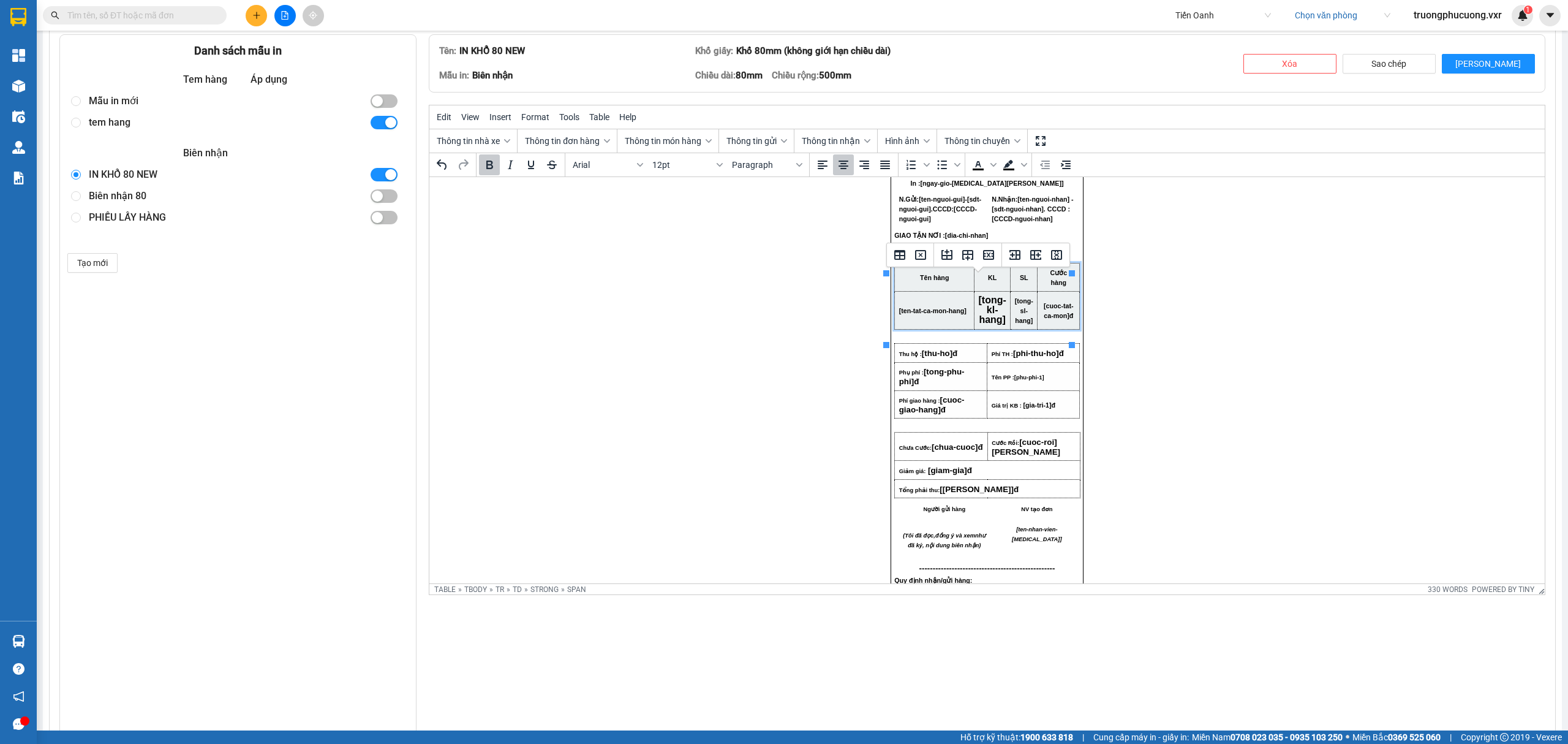
click at [1044, 319] on span "[cuoc-tat-ca-mon]" at bounding box center [1059, 310] width 30 height 17
click at [1024, 324] on span "[tong-sl-hang]" at bounding box center [1024, 310] width 18 height 27
click at [985, 325] on span "[tong-kl-hang]" at bounding box center [992, 310] width 27 height 30
drag, startPoint x: 996, startPoint y: 334, endPoint x: 968, endPoint y: 308, distance: 38.2
click at [974, 308] on td "[tong-kl-hang]" at bounding box center [992, 310] width 36 height 38
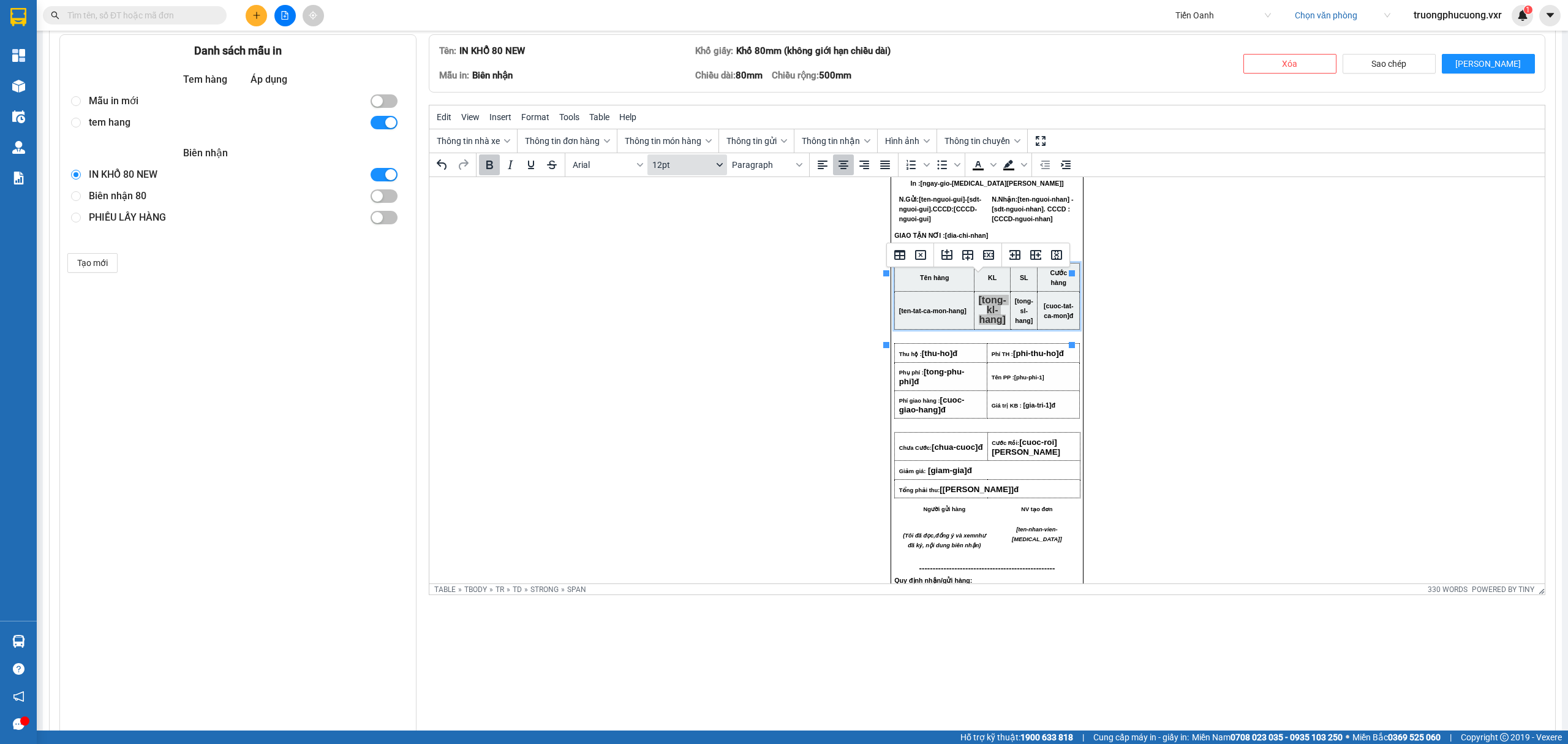
click at [668, 170] on span "12pt" at bounding box center [683, 164] width 60 height 10
drag, startPoint x: 672, startPoint y: 194, endPoint x: 283, endPoint y: 16, distance: 427.8
click at [672, 194] on div "8pt" at bounding box center [679, 189] width 48 height 14
click at [1177, 330] on html "CTY TNHH DLVT TIẾN OANH NHẬN HÀNG NHANH - GIAO TỐC HÀNH 1900 633 614 VP Gửi: […" at bounding box center [987, 604] width 1115 height 1179
click at [1013, 324] on span "[tong-sl-hang]" at bounding box center [1022, 310] width 18 height 27
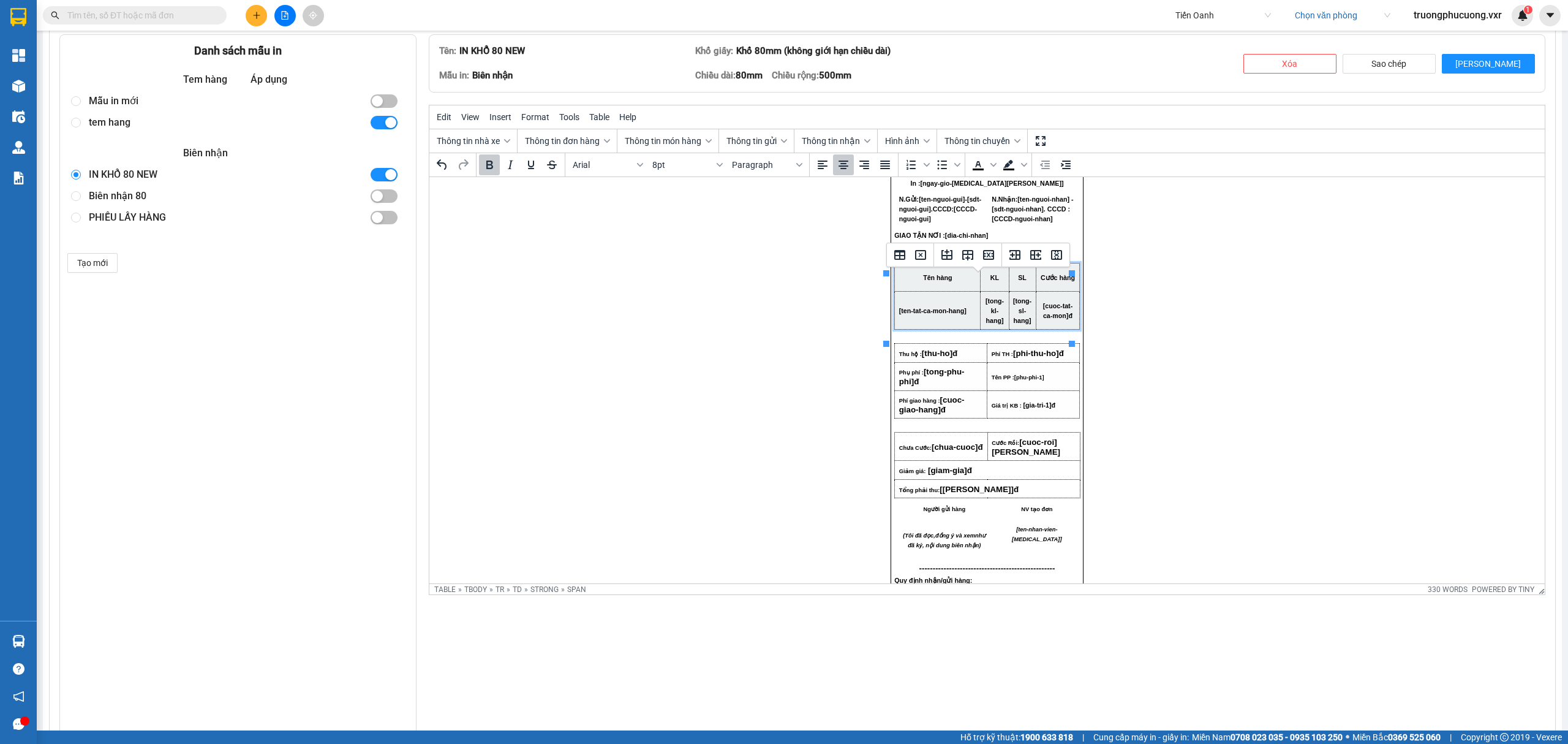
click at [1250, 273] on html "CTY TNHH DLVT TIẾN OANH NHẬN HÀNG NHANH - GIAO TỐC HÀNH 1900 633 614 VP Gửi: […" at bounding box center [987, 604] width 1115 height 1179
click at [1456, 70] on button "Lưu" at bounding box center [1489, 64] width 93 height 20
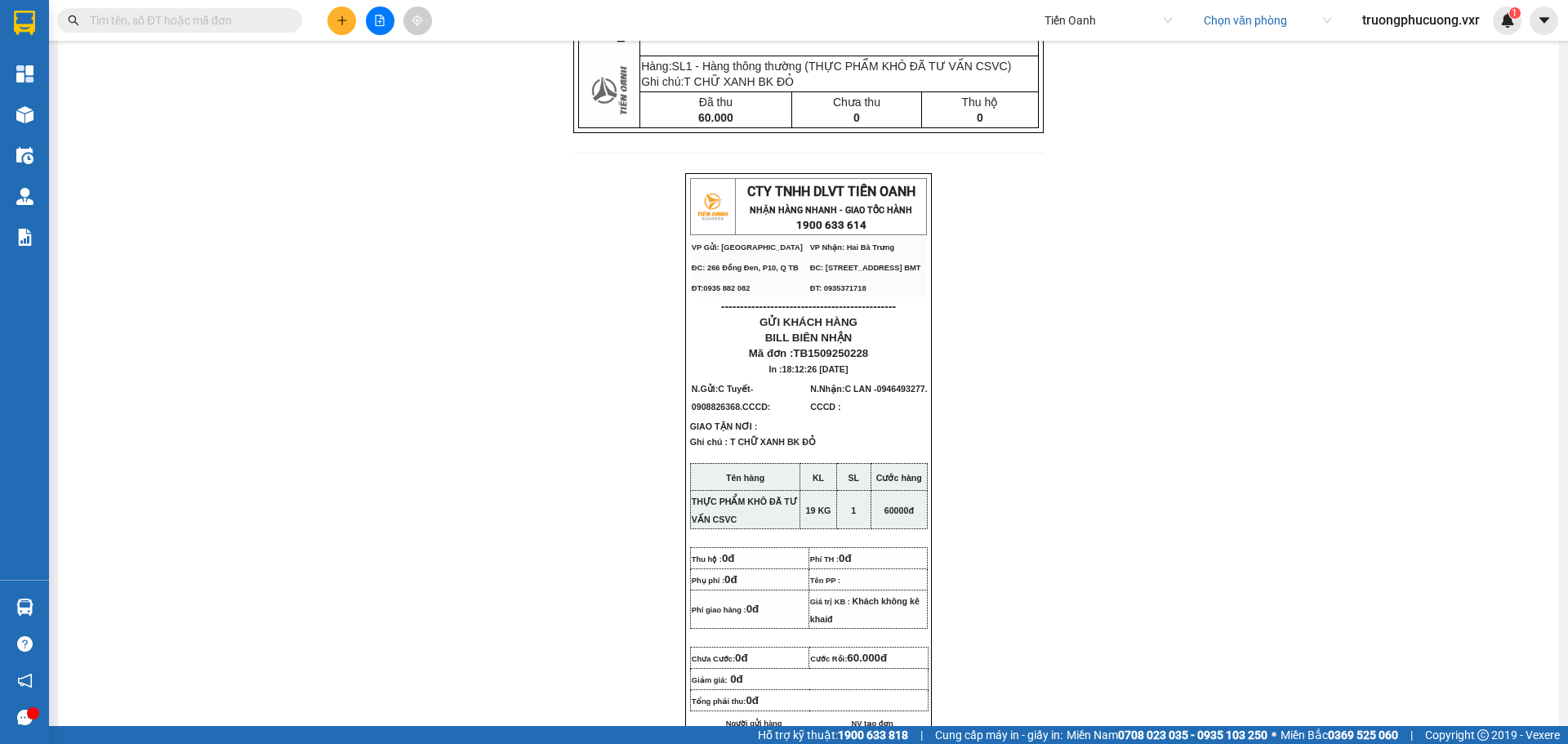
scroll to position [517, 0]
